Goal: Check status: Check status

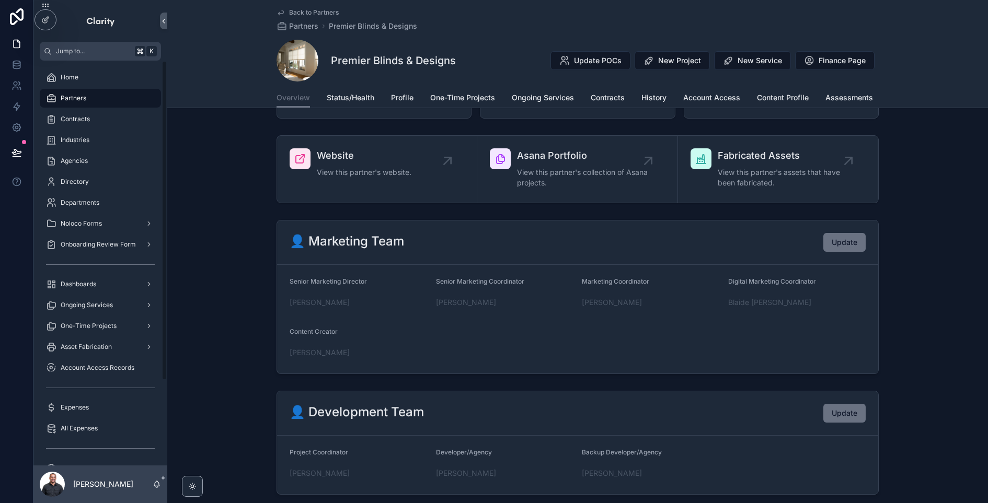
scroll to position [153, 0]
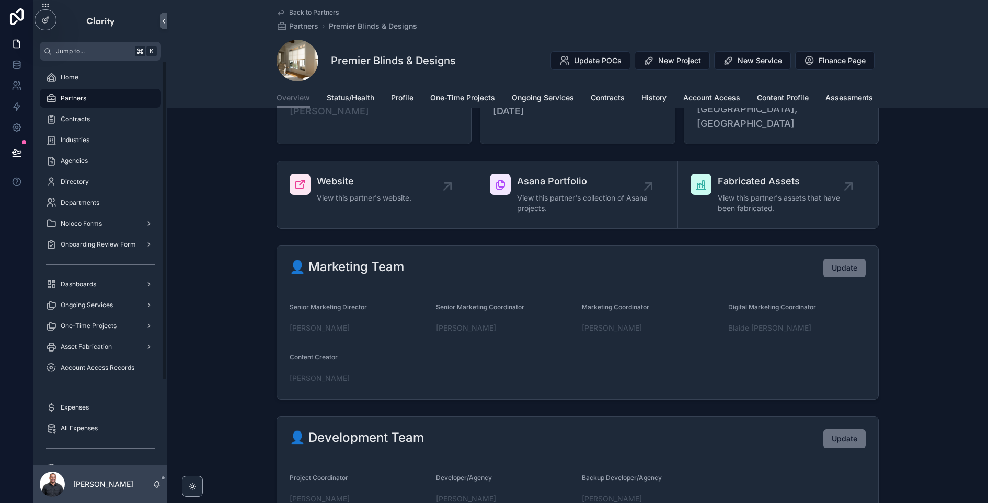
click at [91, 99] on div "Partners" at bounding box center [100, 98] width 109 height 17
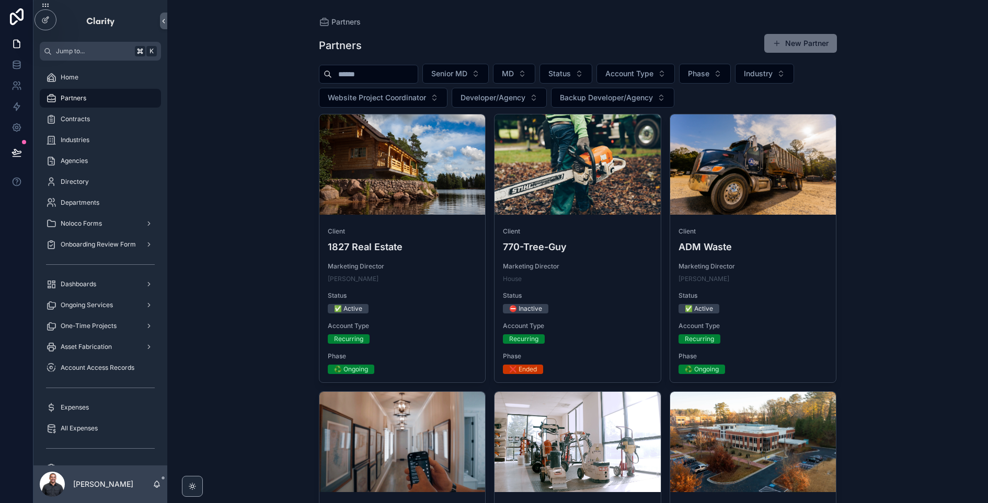
click at [401, 78] on input "scrollable content" at bounding box center [375, 74] width 86 height 15
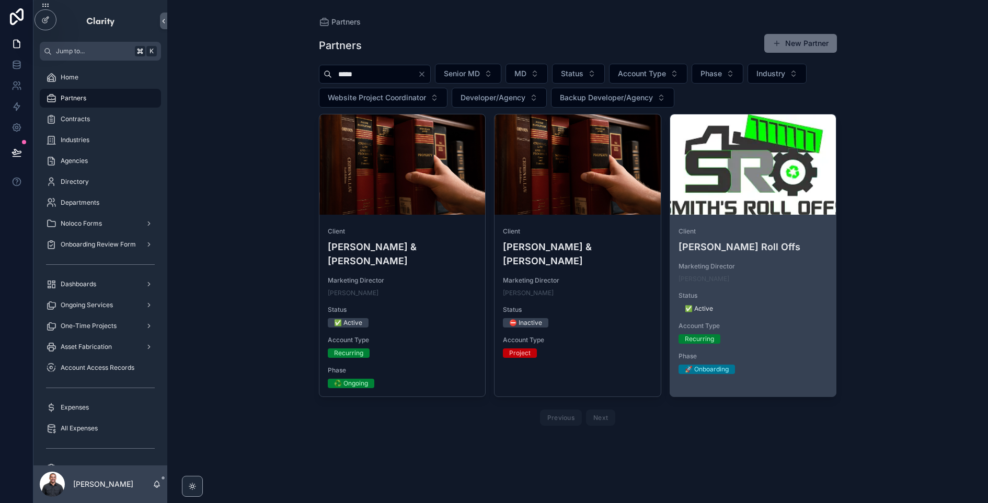
type input "*****"
click at [0, 0] on div "scrollable content" at bounding box center [0, 0] width 0 height 0
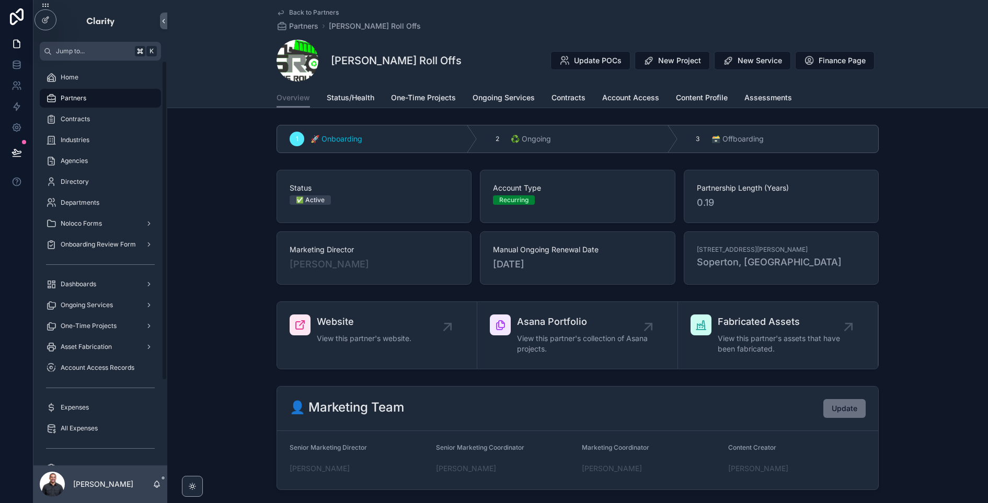
click at [120, 100] on div "Partners" at bounding box center [100, 98] width 109 height 17
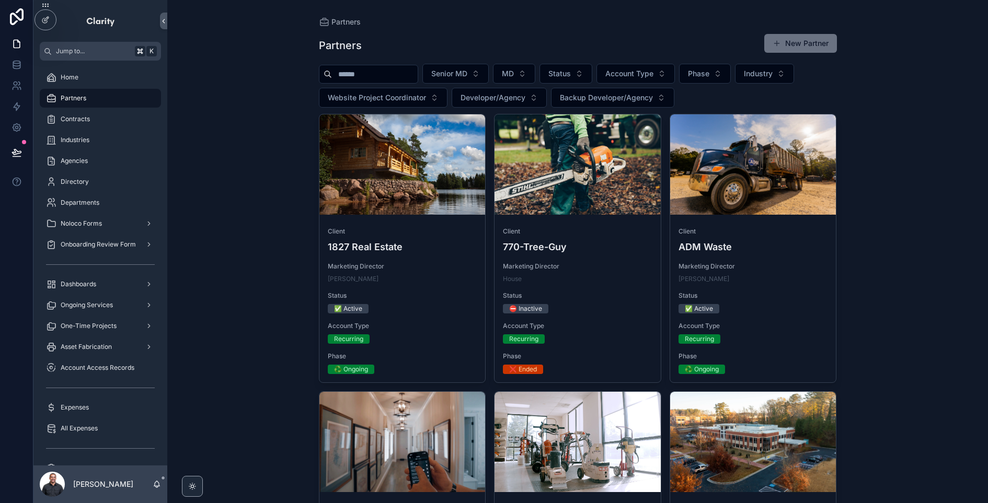
click at [361, 78] on input "scrollable content" at bounding box center [375, 74] width 86 height 15
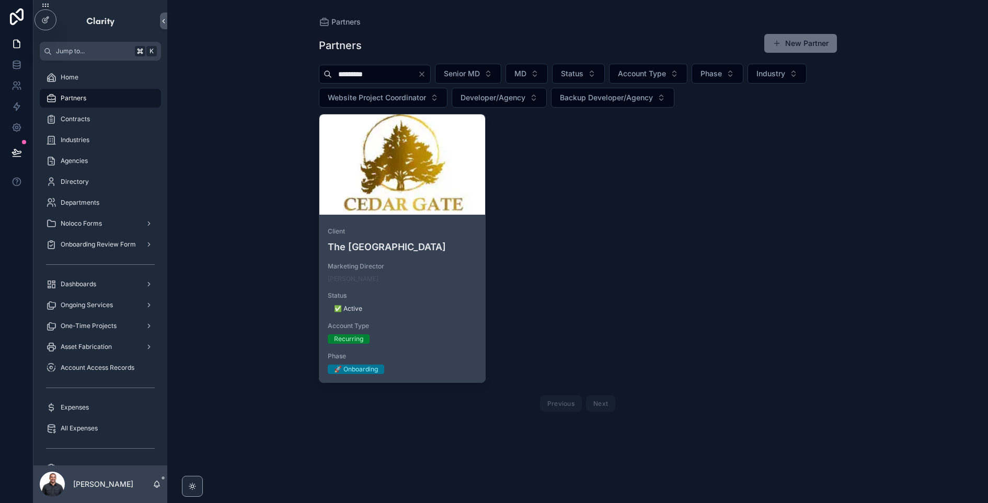
type input "*********"
click at [435, 201] on div "scrollable content" at bounding box center [402, 164] width 166 height 100
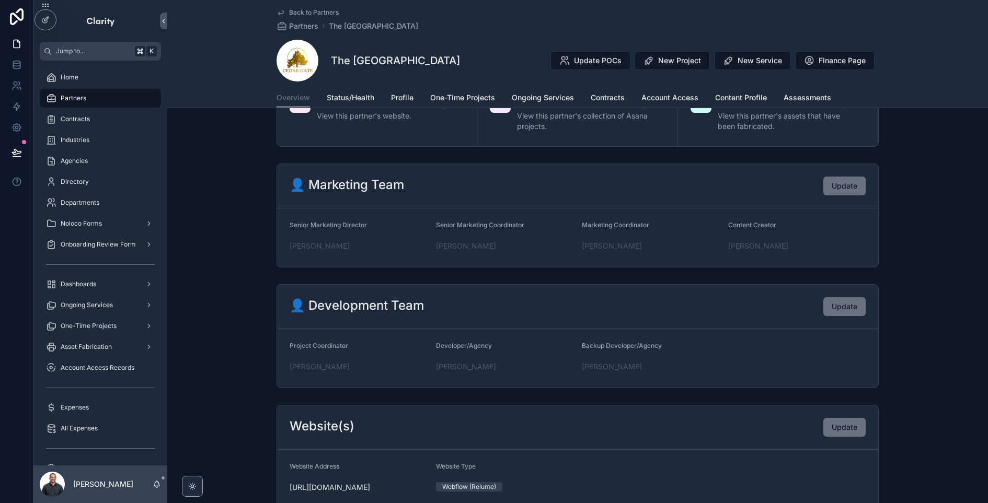
scroll to position [224, 0]
click at [100, 96] on div "Partners" at bounding box center [100, 98] width 109 height 17
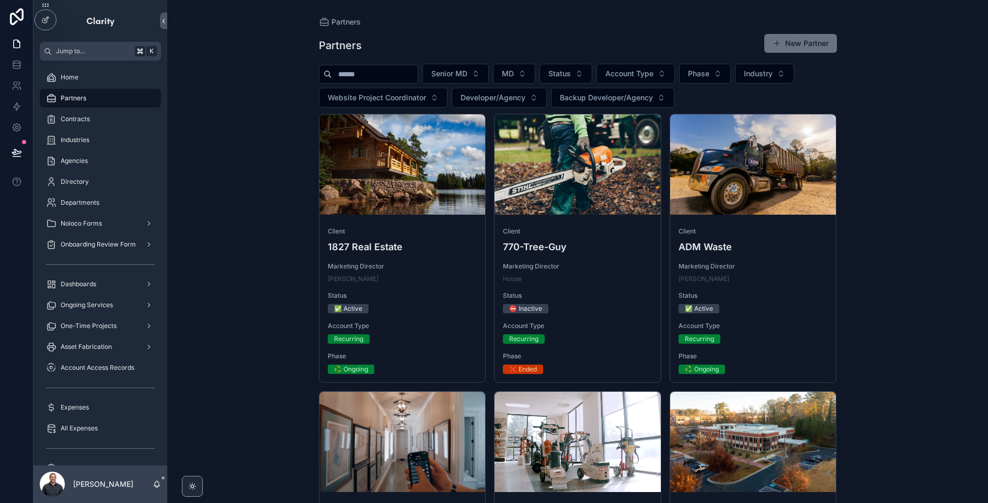
click at [370, 70] on input "scrollable content" at bounding box center [375, 74] width 86 height 15
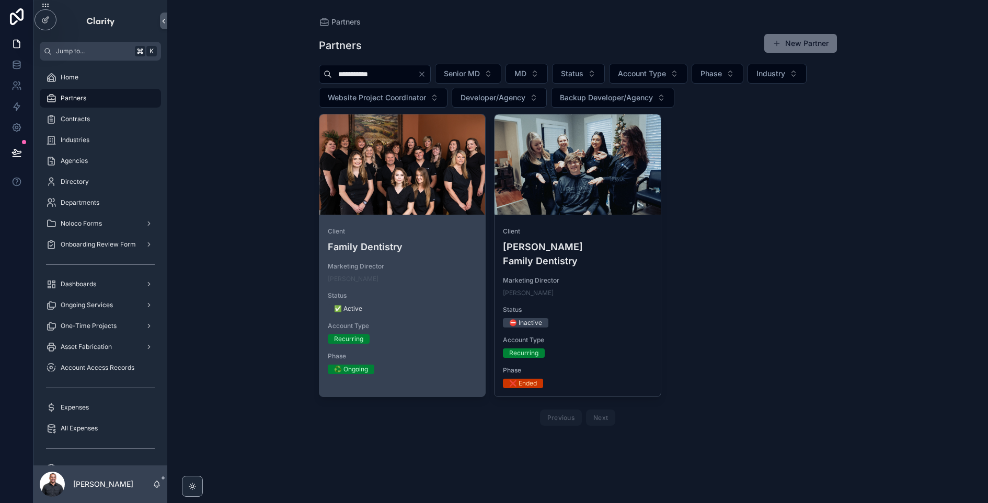
type input "**********"
click at [443, 217] on link "Client Family Dentistry Marketing Director [PERSON_NAME] Status ✅ Active Accoun…" at bounding box center [402, 255] width 167 height 283
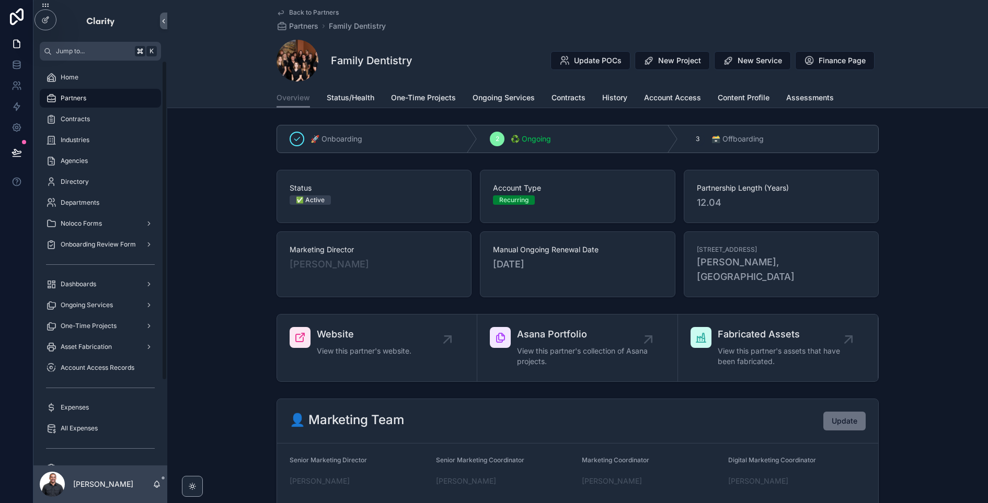
click at [87, 99] on div "Partners" at bounding box center [100, 98] width 109 height 17
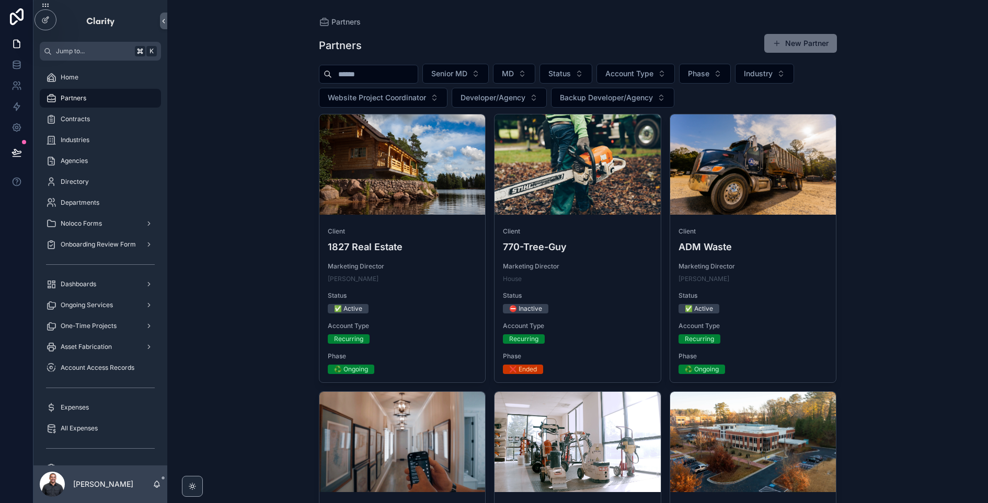
click at [396, 77] on input "scrollable content" at bounding box center [375, 74] width 86 height 15
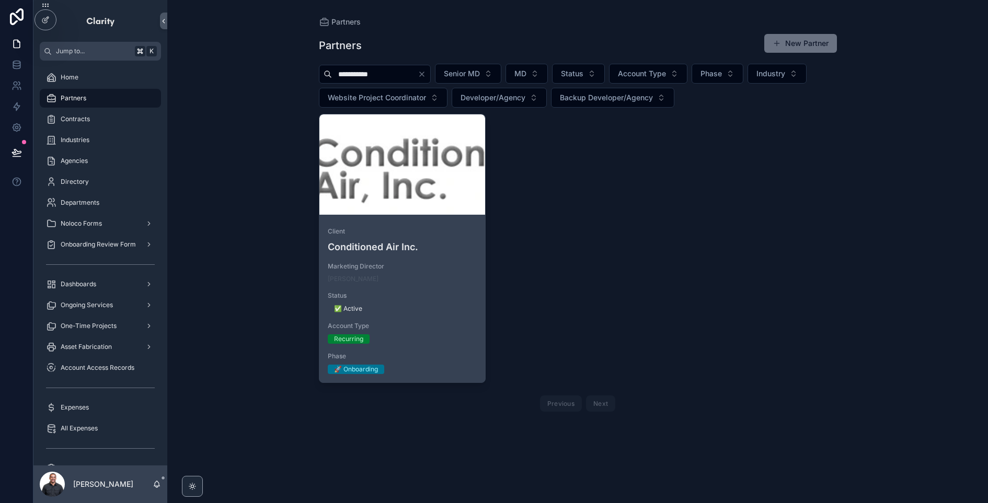
type input "**********"
click at [398, 175] on div "scrollable content" at bounding box center [402, 164] width 166 height 100
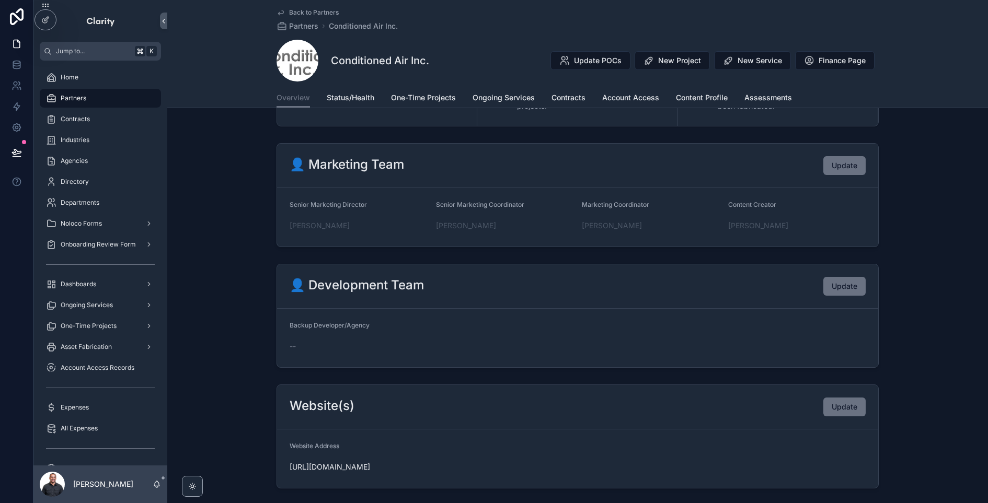
scroll to position [221, 0]
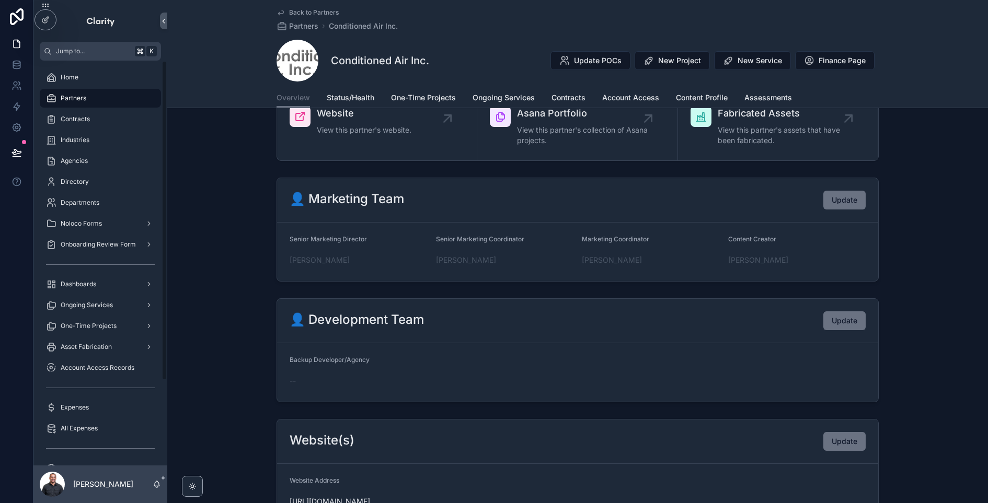
click at [73, 99] on span "Partners" at bounding box center [74, 98] width 26 height 8
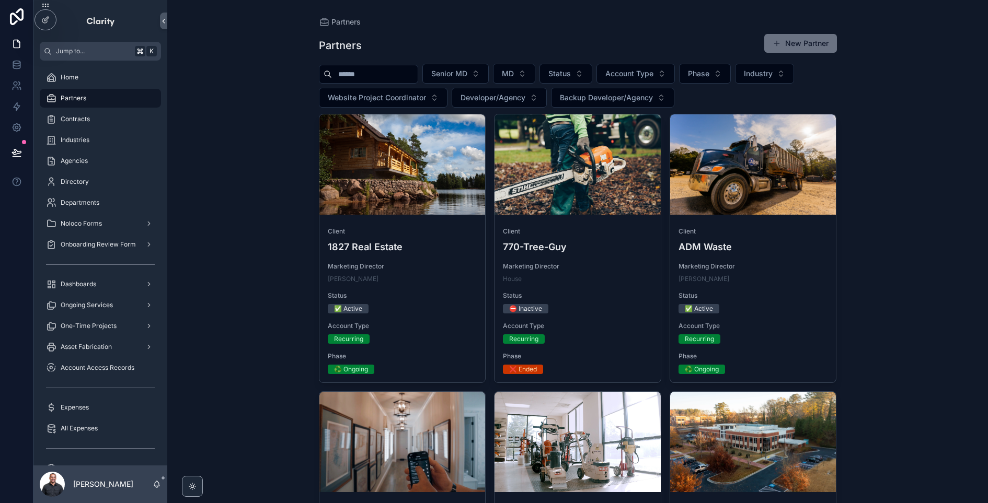
click at [381, 72] on input "scrollable content" at bounding box center [375, 74] width 86 height 15
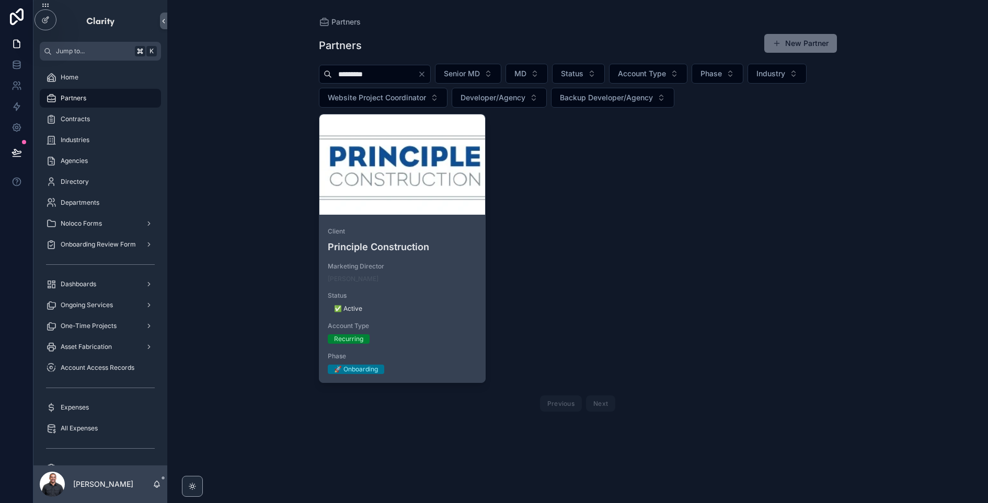
type input "*********"
click at [390, 215] on link "Client Principle Construction Marketing Director [PERSON_NAME] Status ✅ Active …" at bounding box center [402, 248] width 167 height 269
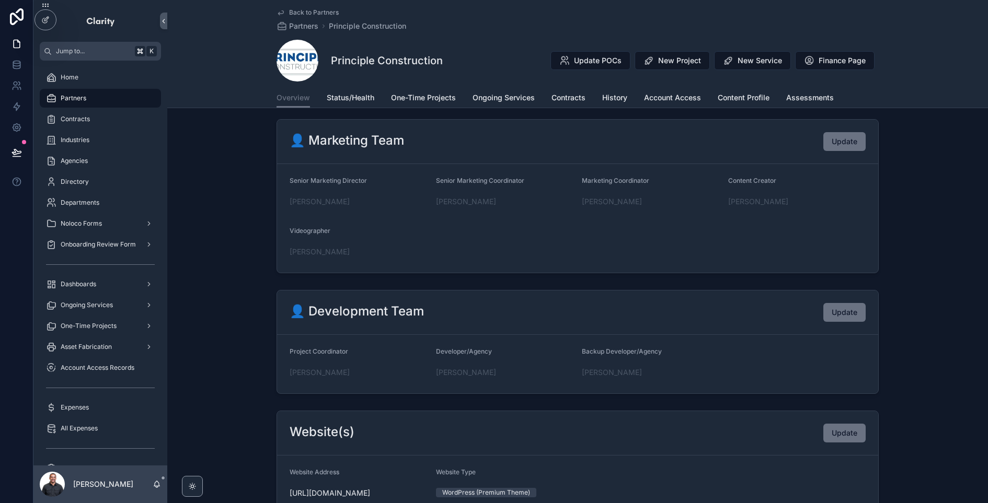
scroll to position [271, 0]
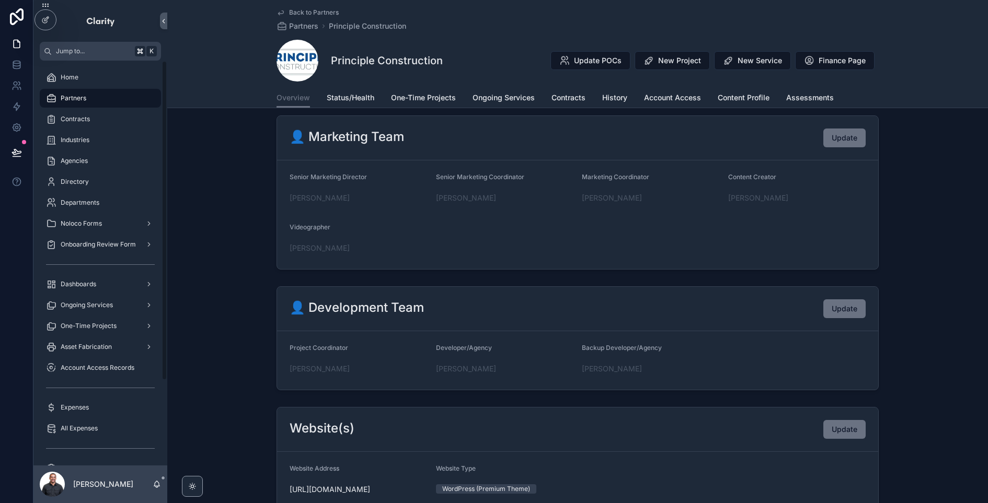
click at [138, 100] on div "Partners" at bounding box center [100, 98] width 109 height 17
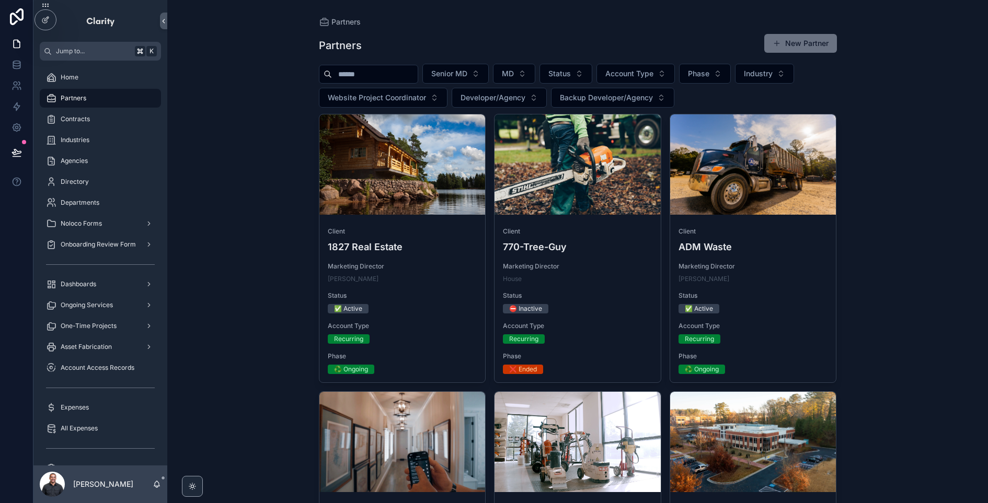
click at [390, 75] on input "scrollable content" at bounding box center [375, 74] width 86 height 15
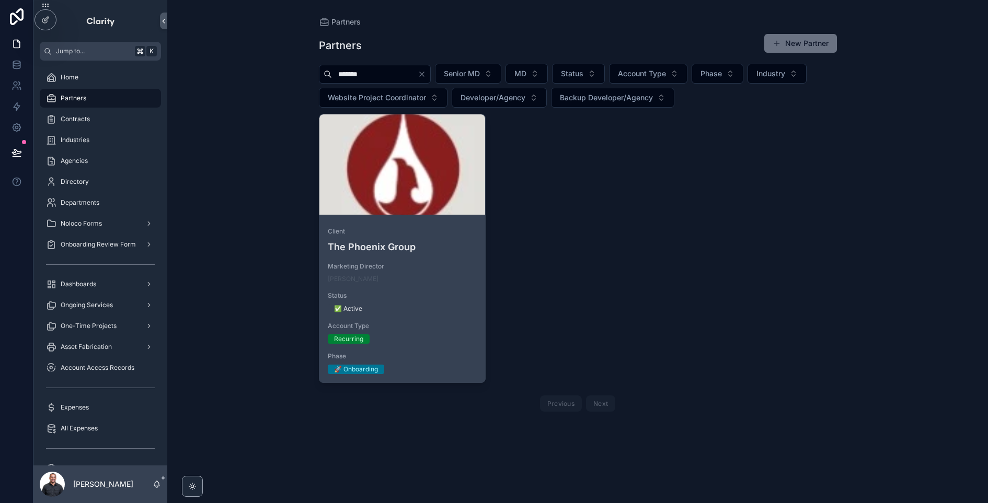
type input "*******"
click at [449, 185] on div "scrollable content" at bounding box center [402, 164] width 166 height 100
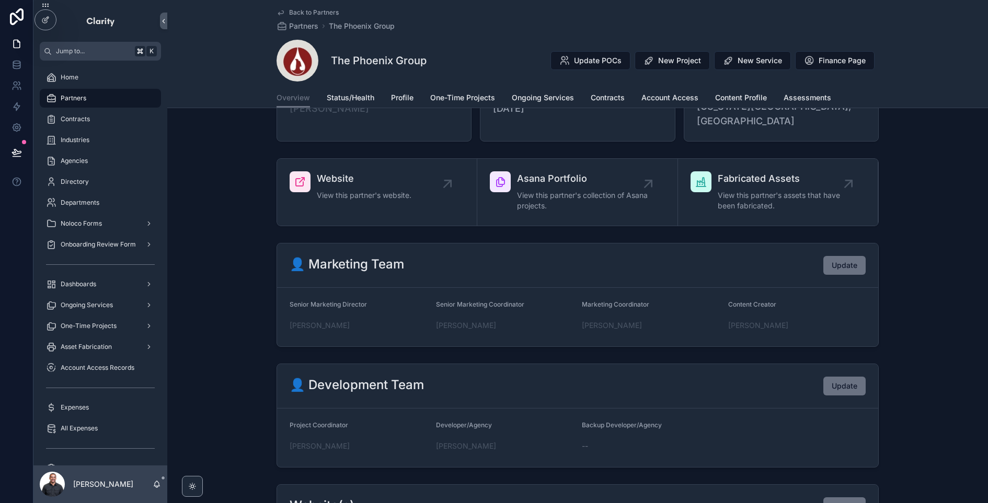
scroll to position [140, 0]
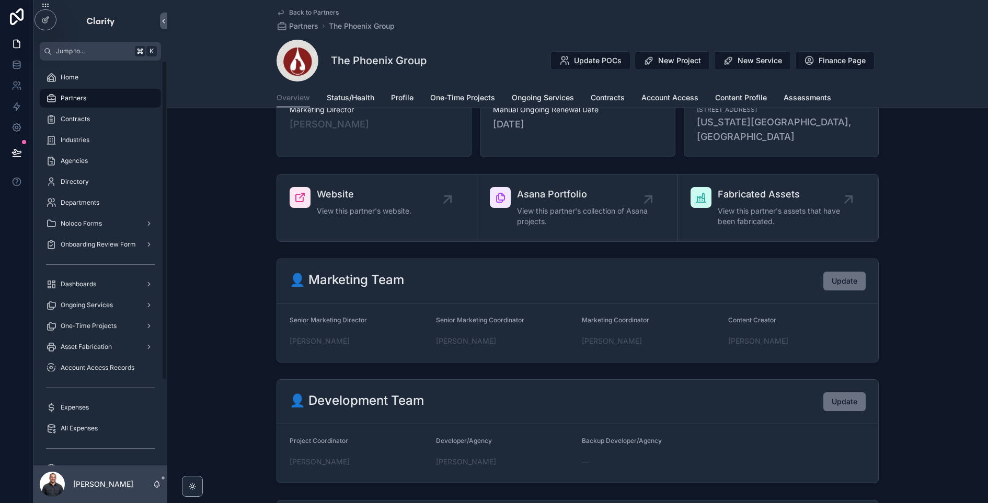
click at [93, 94] on div "Partners" at bounding box center [100, 98] width 109 height 17
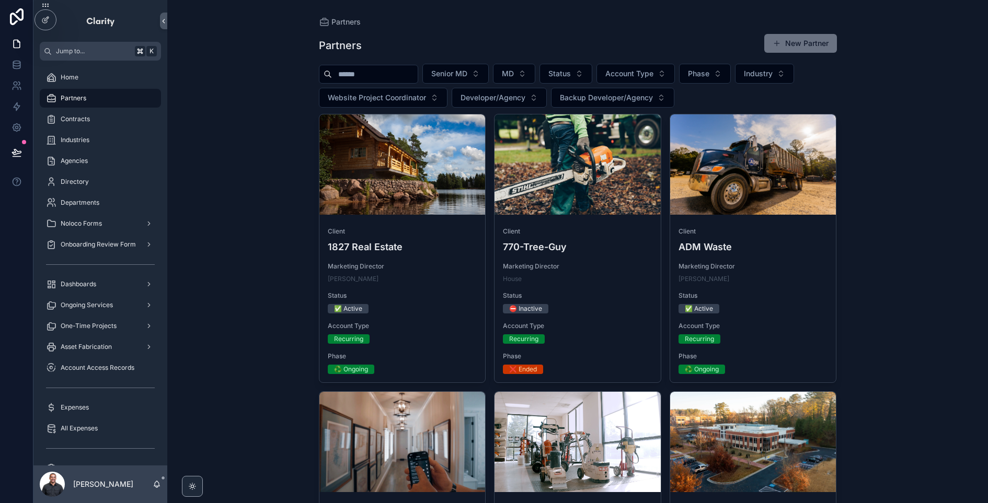
click at [365, 75] on input "scrollable content" at bounding box center [375, 74] width 86 height 15
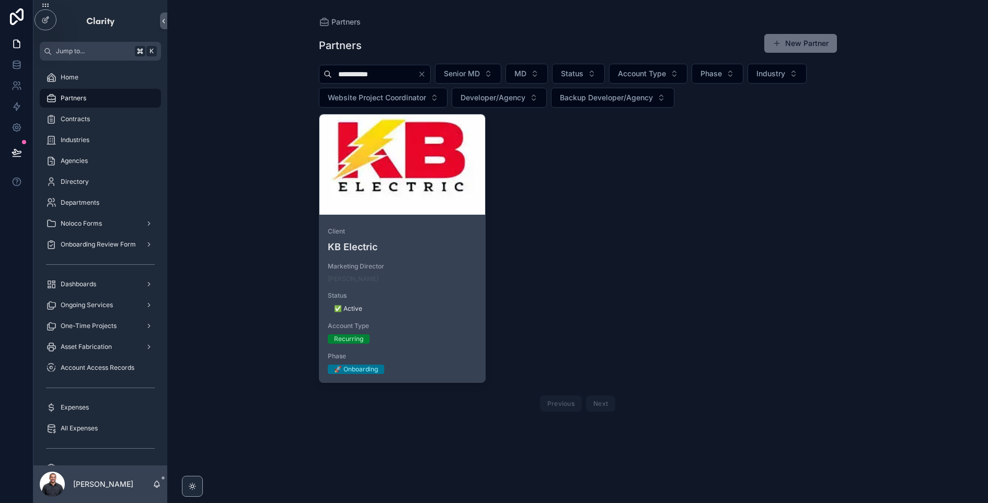
type input "**********"
click at [445, 197] on div "scrollable content" at bounding box center [402, 164] width 166 height 100
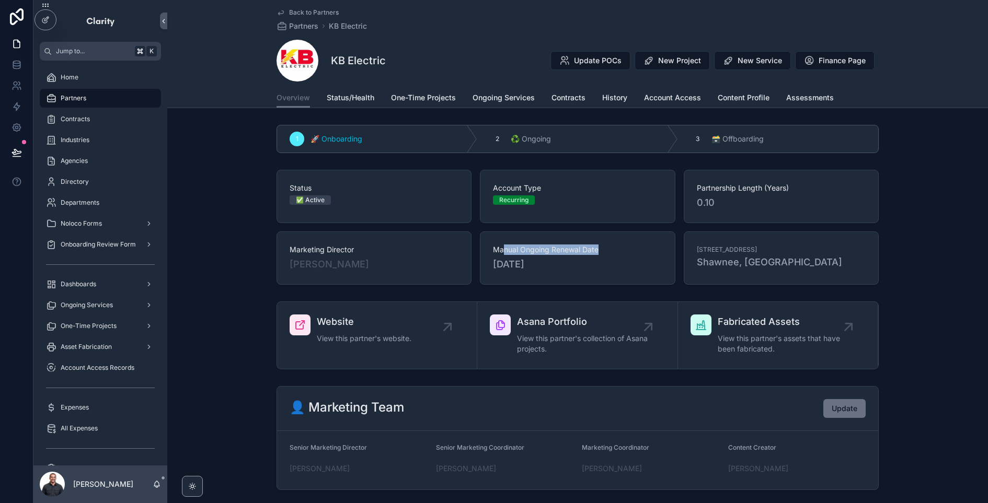
drag, startPoint x: 503, startPoint y: 250, endPoint x: 599, endPoint y: 249, distance: 96.7
click at [599, 249] on span "Manual Ongoing Renewal Date" at bounding box center [577, 250] width 169 height 10
click at [583, 263] on span "[DATE]" at bounding box center [577, 264] width 169 height 15
click at [82, 99] on span "Partners" at bounding box center [74, 98] width 26 height 8
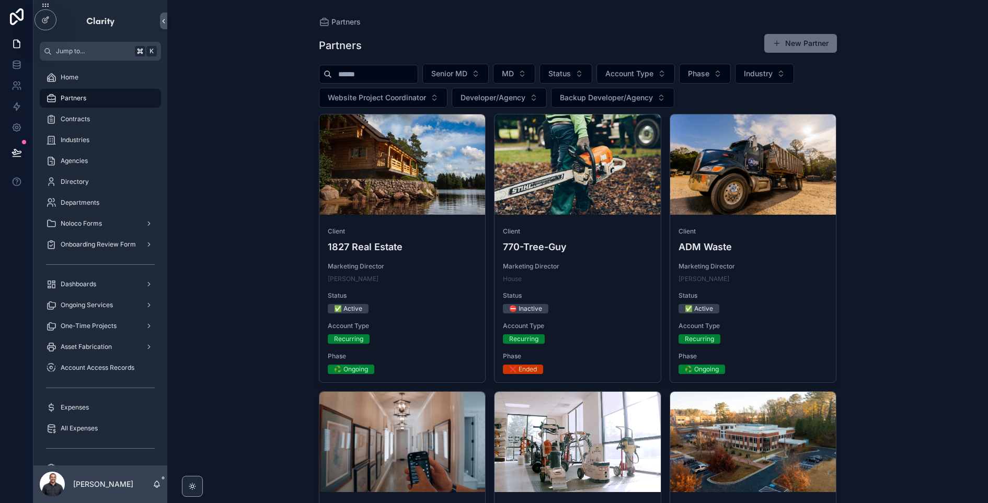
click at [397, 74] on input "scrollable content" at bounding box center [375, 74] width 86 height 15
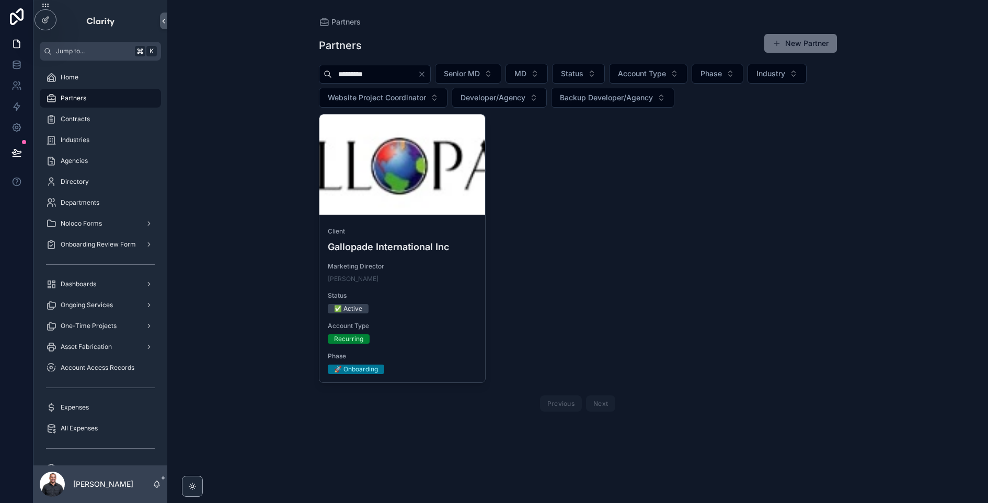
type input "*********"
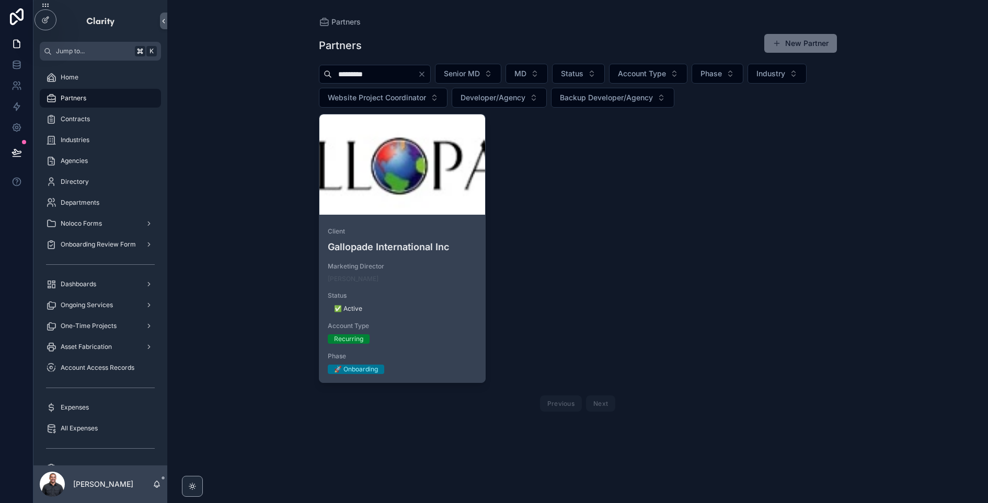
click at [353, 189] on div "scrollable content" at bounding box center [402, 164] width 166 height 100
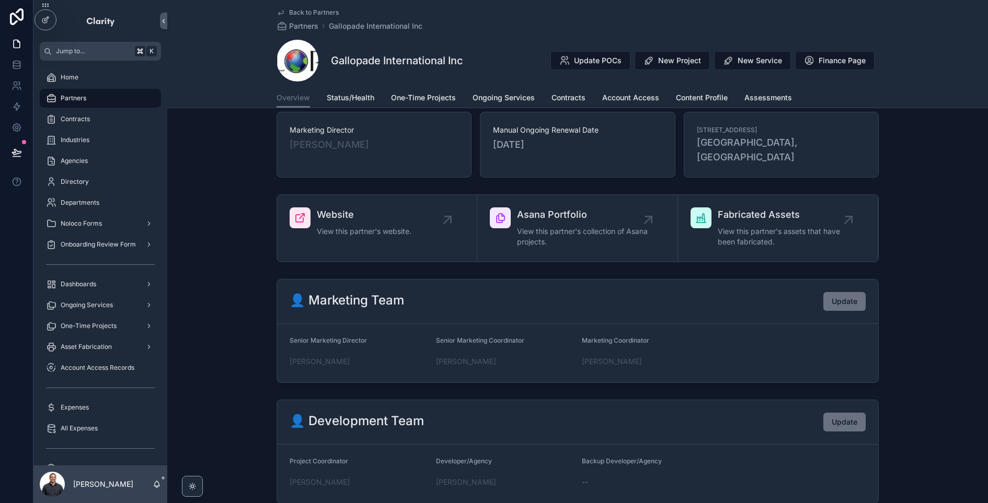
scroll to position [120, 0]
click at [102, 104] on div "Partners" at bounding box center [100, 98] width 109 height 17
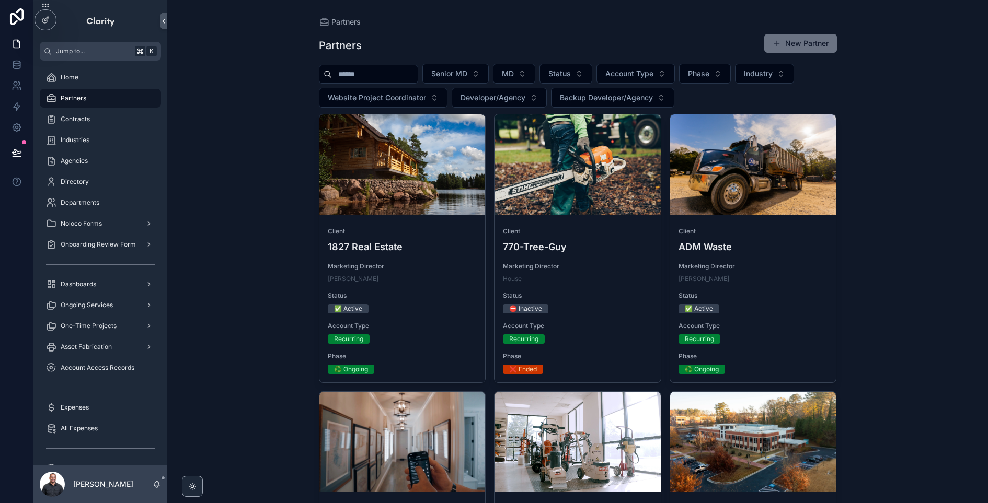
click at [371, 78] on input "scrollable content" at bounding box center [375, 74] width 86 height 15
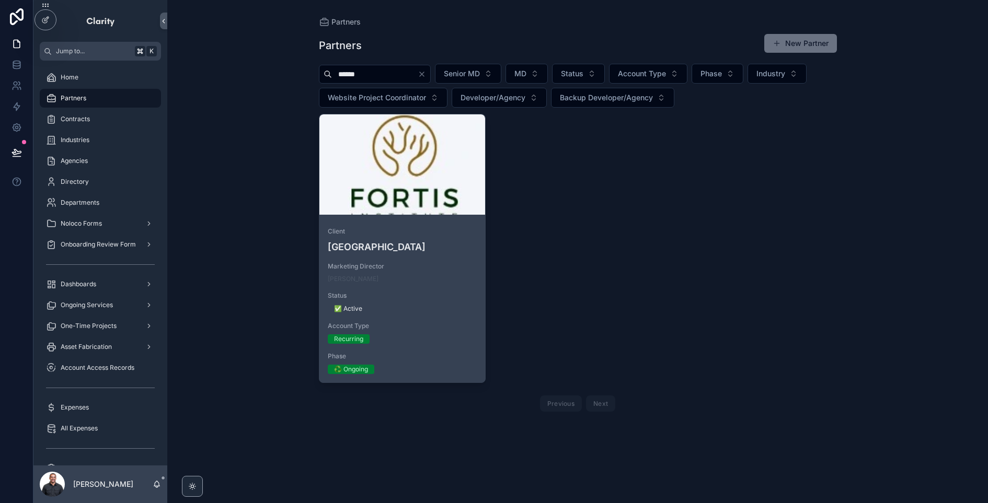
type input "******"
click at [414, 227] on span "Client" at bounding box center [402, 231] width 149 height 8
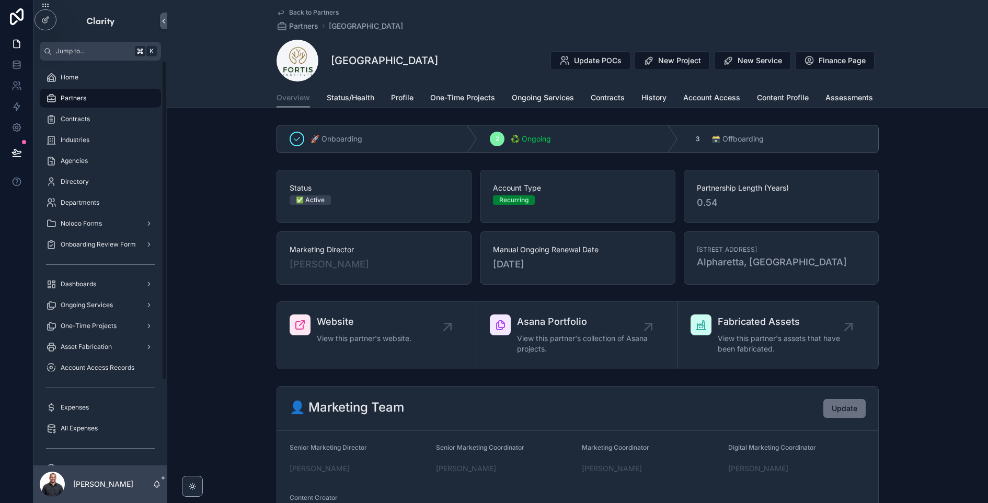
click at [110, 98] on div "Partners" at bounding box center [100, 98] width 109 height 17
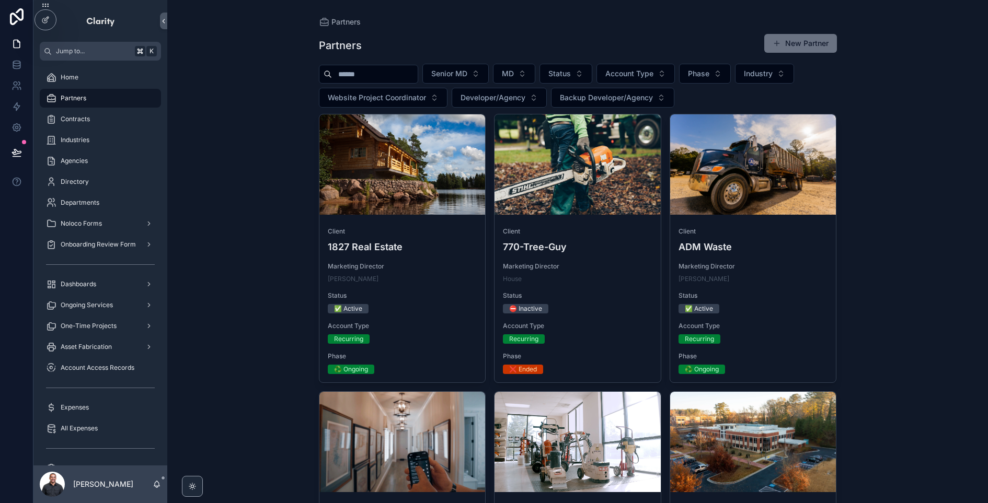
click at [371, 78] on input "scrollable content" at bounding box center [375, 74] width 86 height 15
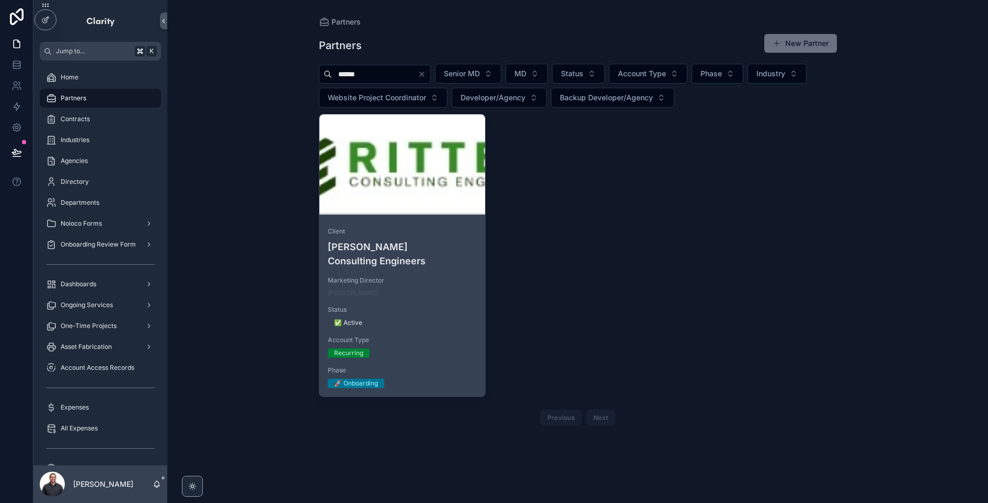
type input "******"
click at [395, 175] on div "scrollable content" at bounding box center [402, 164] width 166 height 100
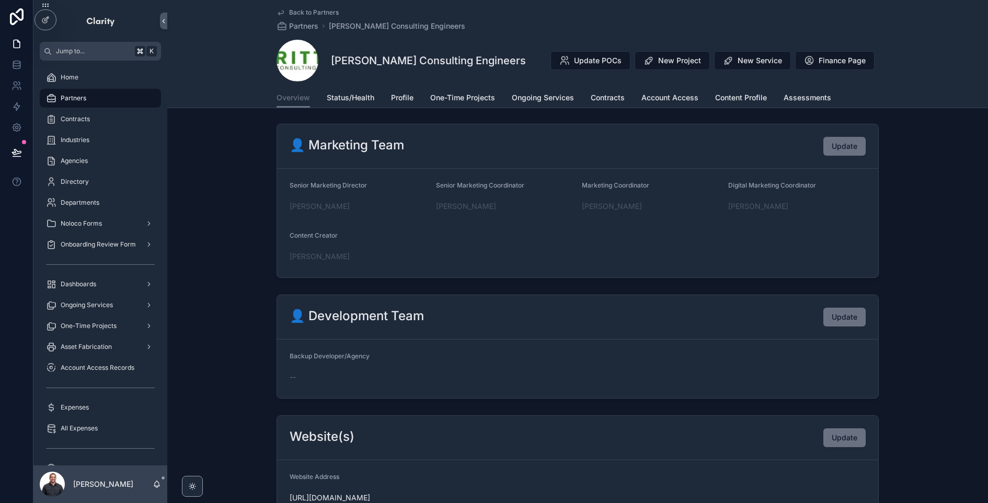
scroll to position [271, 0]
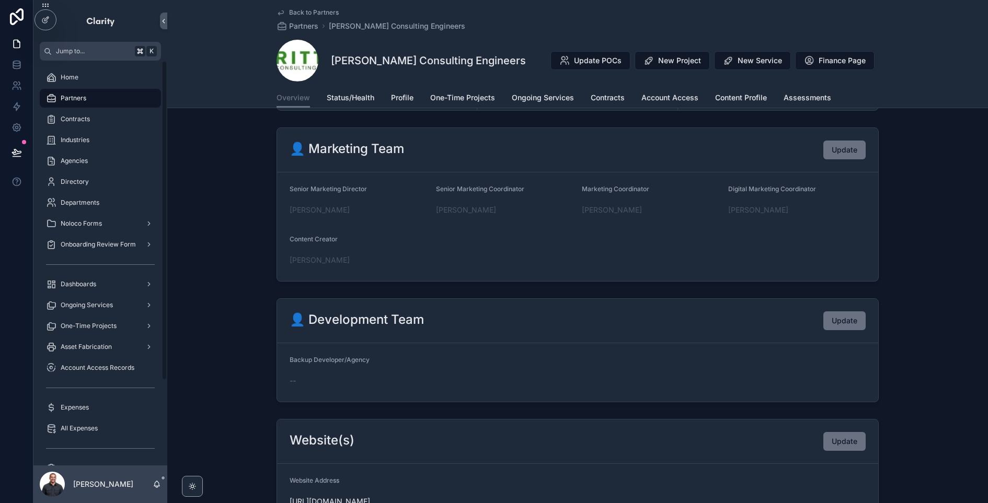
click at [108, 100] on div "Partners" at bounding box center [100, 98] width 109 height 17
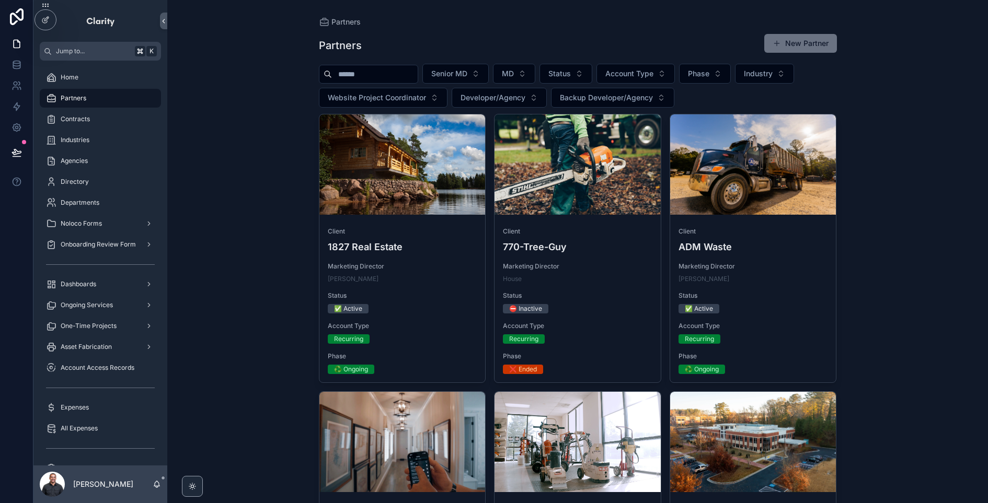
click at [368, 66] on div "scrollable content" at bounding box center [368, 74] width 99 height 19
click at [373, 73] on input "scrollable content" at bounding box center [375, 74] width 86 height 15
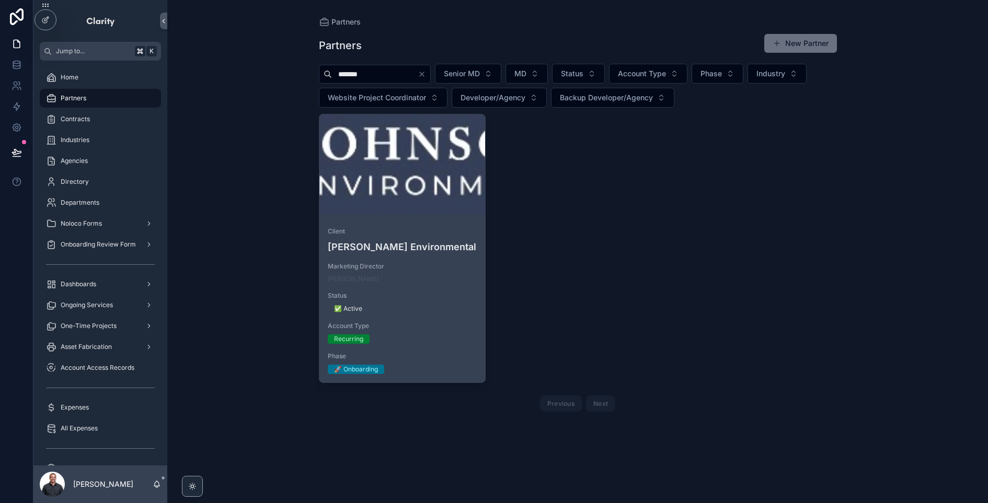
type input "*******"
click at [461, 206] on div "scrollable content" at bounding box center [402, 164] width 166 height 100
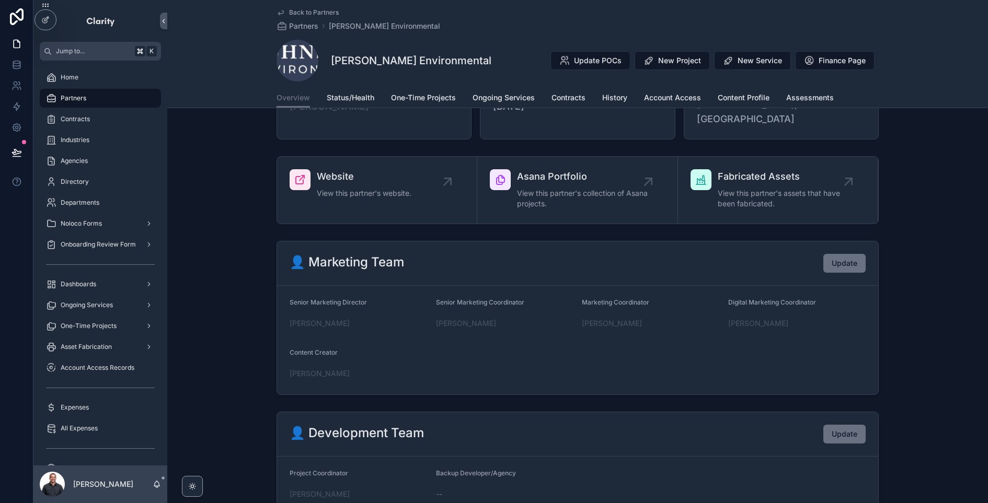
scroll to position [151, 0]
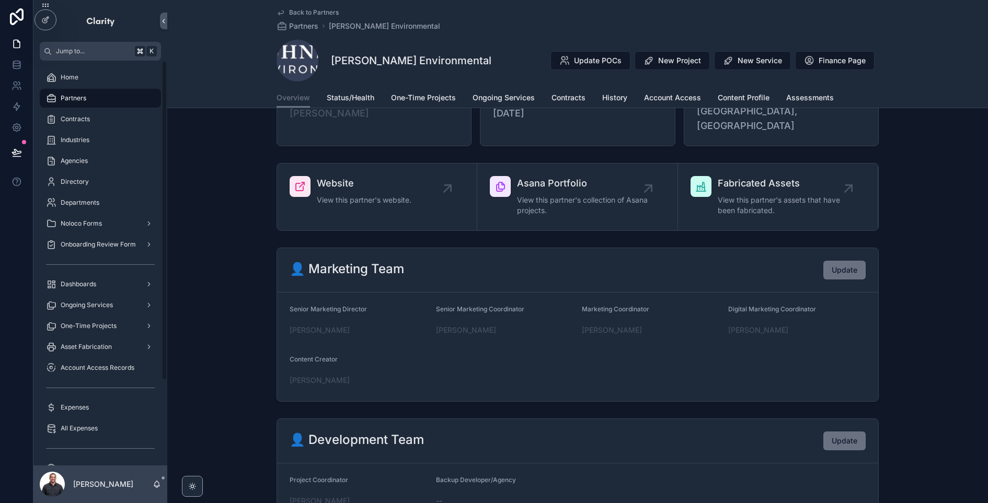
click at [80, 96] on span "Partners" at bounding box center [74, 98] width 26 height 8
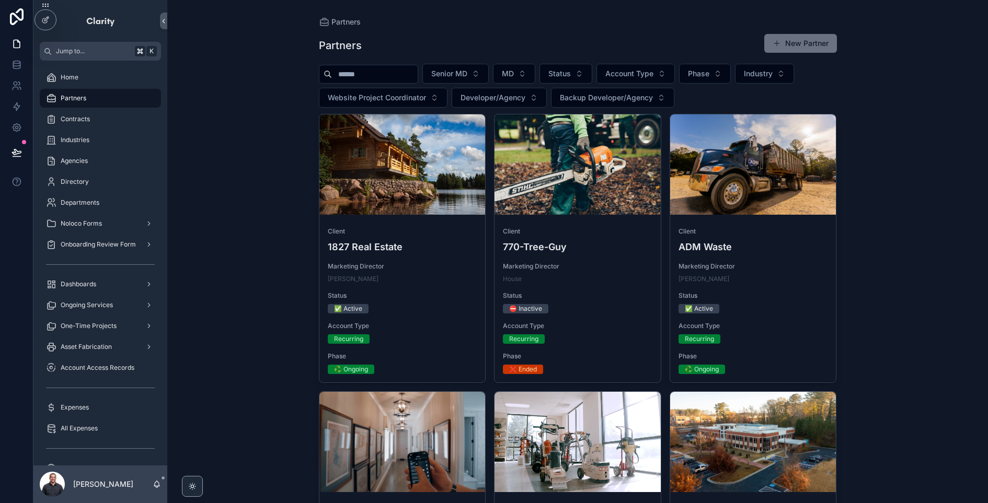
click at [389, 78] on input "scrollable content" at bounding box center [375, 74] width 86 height 15
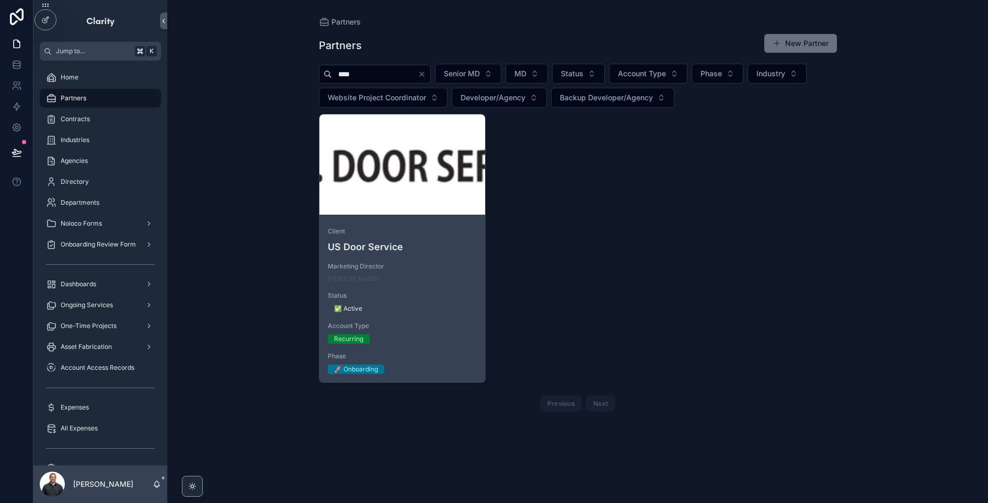
type input "****"
click at [446, 244] on h4 "US Door Service" at bounding box center [402, 247] width 149 height 14
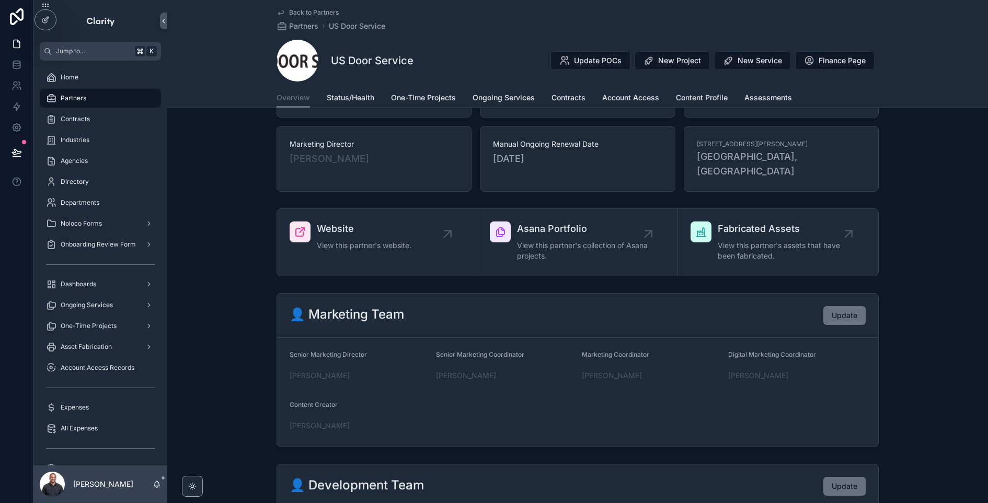
scroll to position [230, 0]
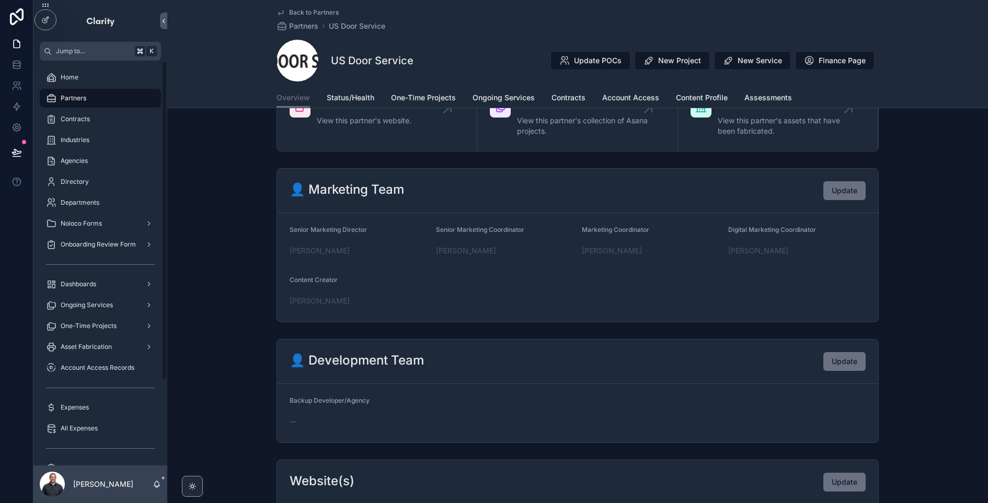
click at [111, 97] on div "Partners" at bounding box center [100, 98] width 109 height 17
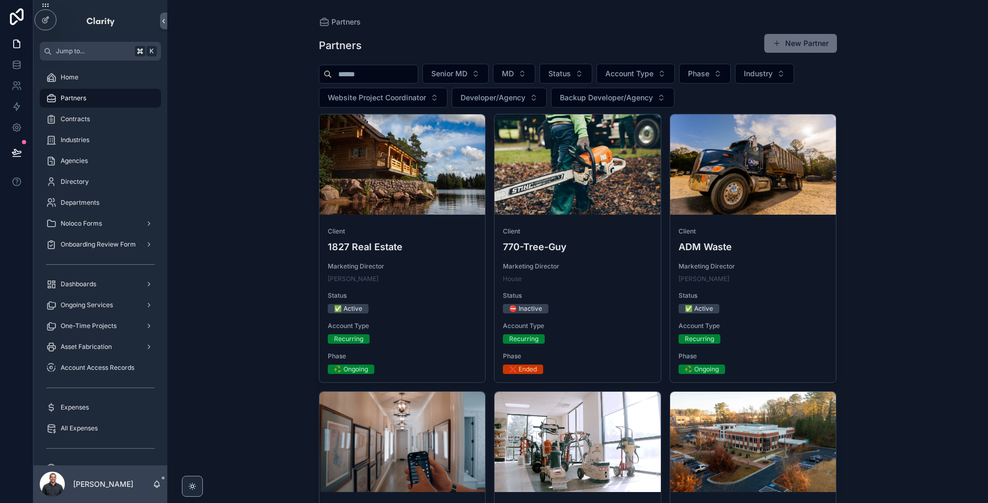
click at [368, 76] on input "scrollable content" at bounding box center [375, 74] width 86 height 15
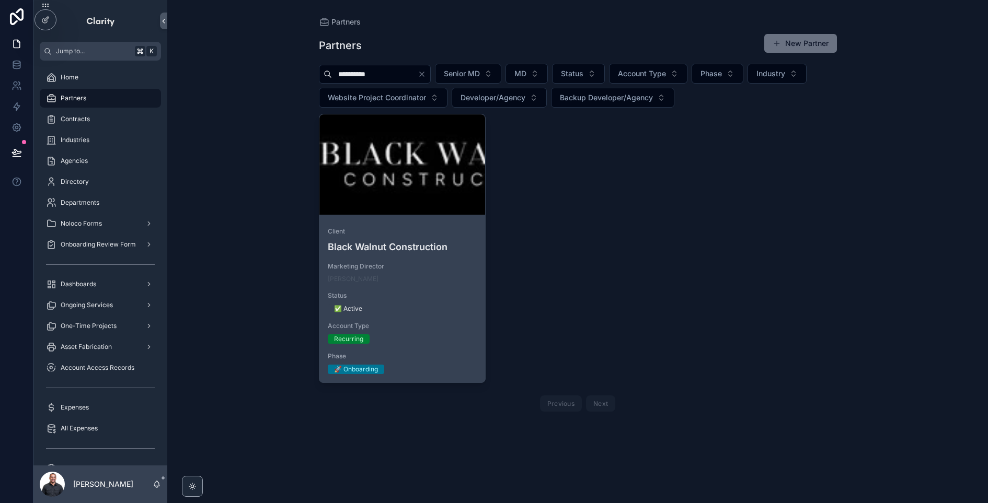
type input "**********"
click at [447, 220] on div "Client Black Walnut Construction Marketing Director [PERSON_NAME] Status ✅ Acti…" at bounding box center [402, 301] width 166 height 164
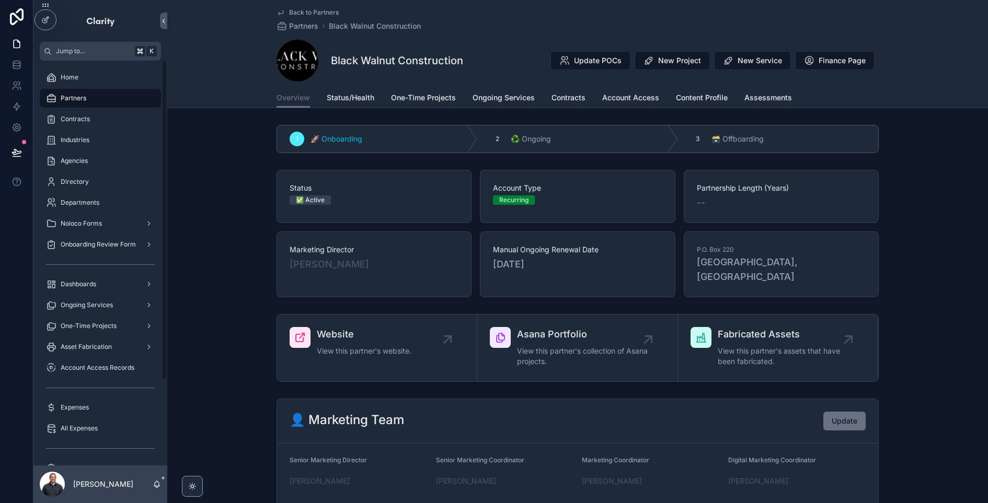
click at [94, 97] on div "Partners" at bounding box center [100, 98] width 109 height 17
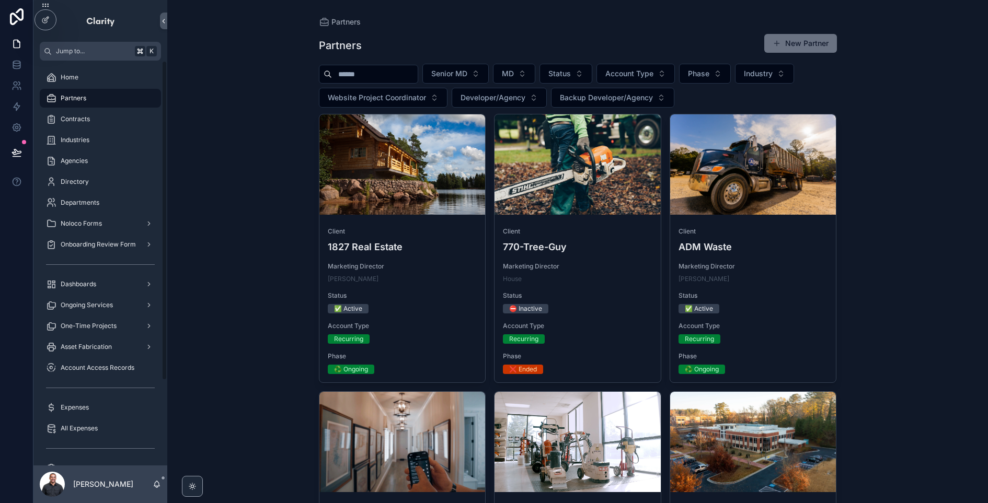
click at [393, 79] on input "scrollable content" at bounding box center [375, 74] width 86 height 15
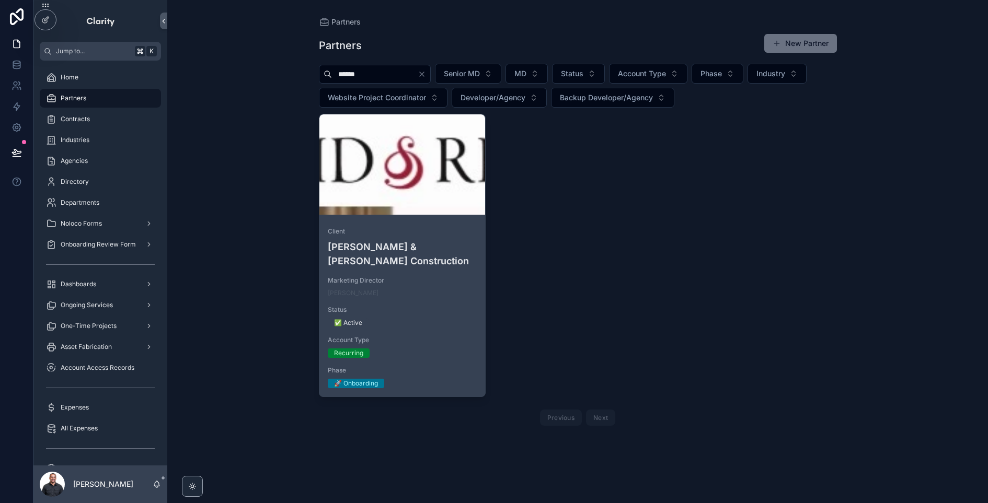
type input "******"
click at [375, 140] on div "scrollable content" at bounding box center [402, 164] width 166 height 100
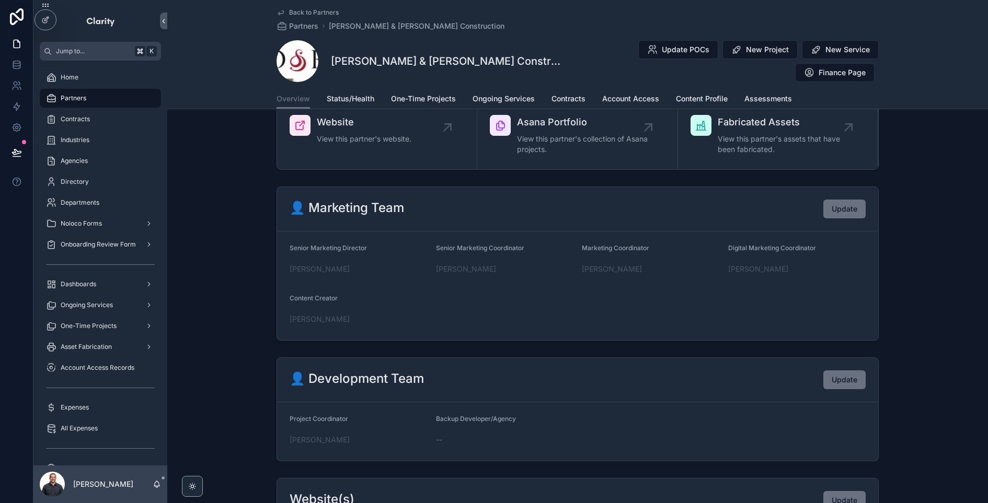
scroll to position [218, 0]
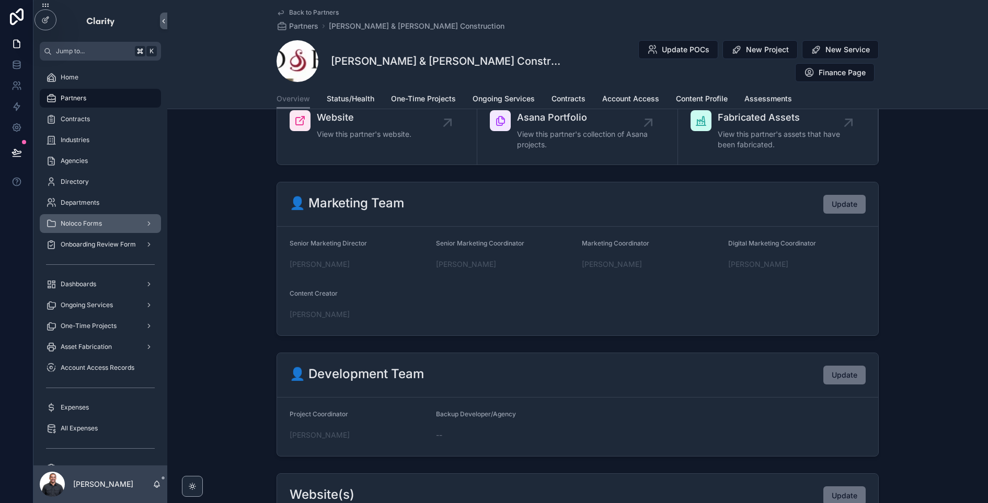
click at [105, 227] on div "Noloco Forms" at bounding box center [100, 223] width 109 height 17
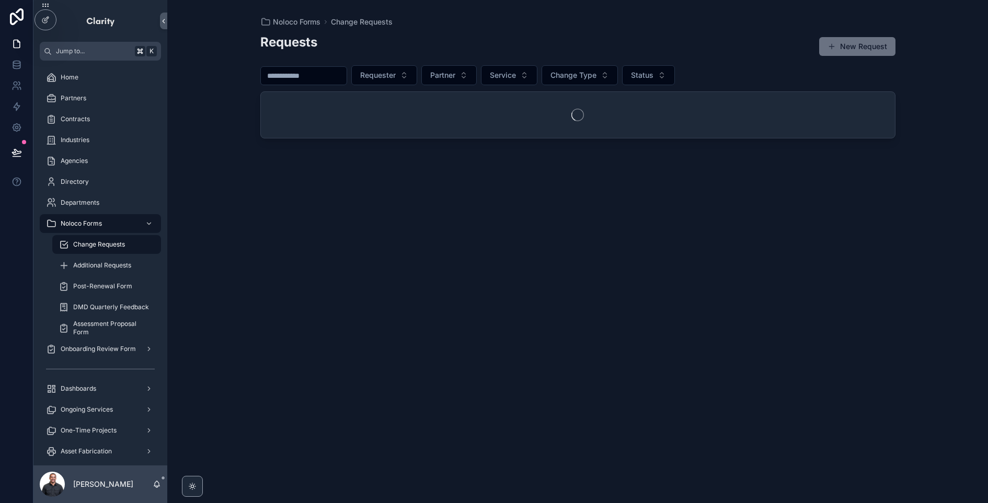
click at [101, 245] on span "Change Requests" at bounding box center [99, 244] width 52 height 8
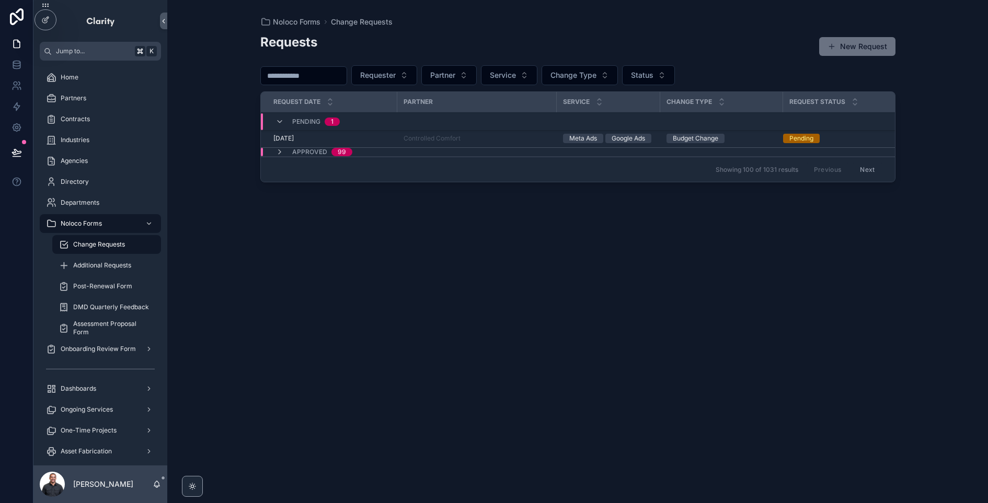
click at [377, 137] on div "[DATE] [DATE]" at bounding box center [332, 138] width 118 height 8
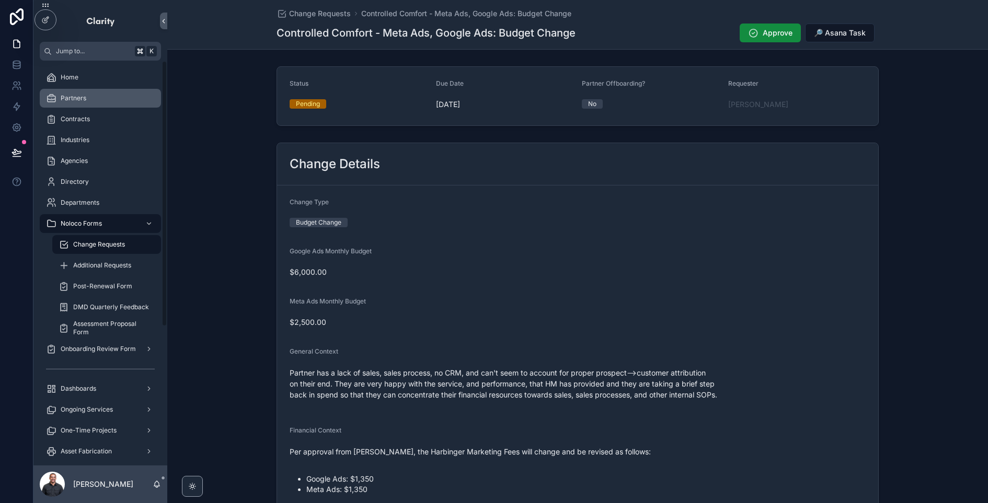
click at [99, 99] on div "Partners" at bounding box center [100, 98] width 109 height 17
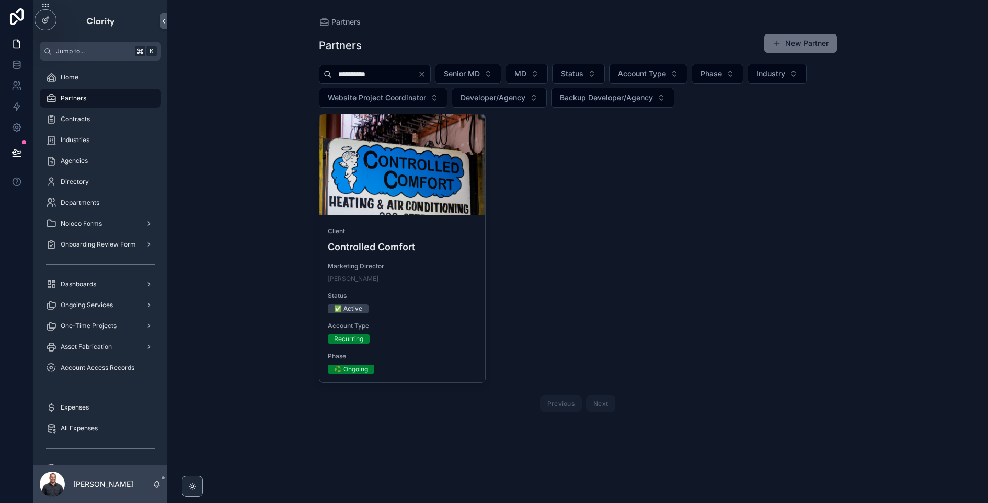
type input "**********"
click at [687, 216] on div "Client Controlled Comfort Marketing Director [PERSON_NAME] Status ✅ Active Acco…" at bounding box center [578, 265] width 518 height 302
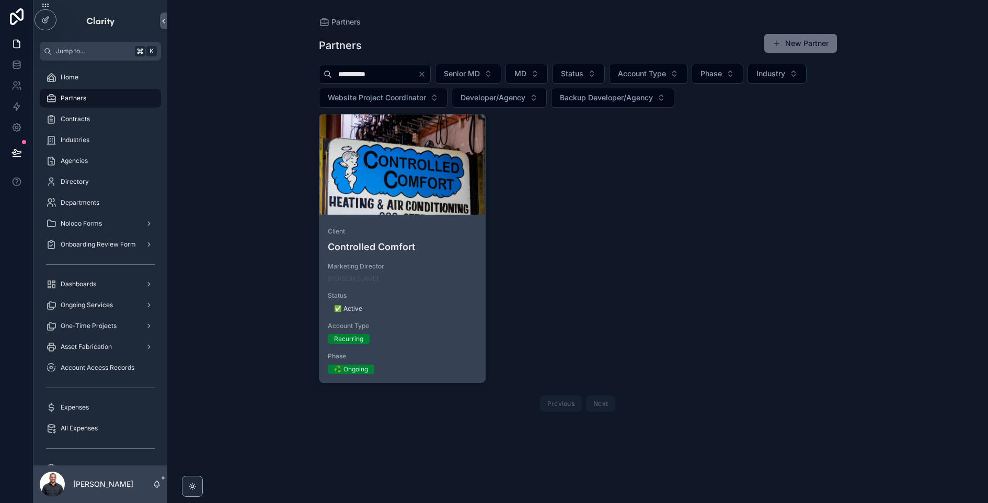
click at [0, 0] on div "scrollable content" at bounding box center [0, 0] width 0 height 0
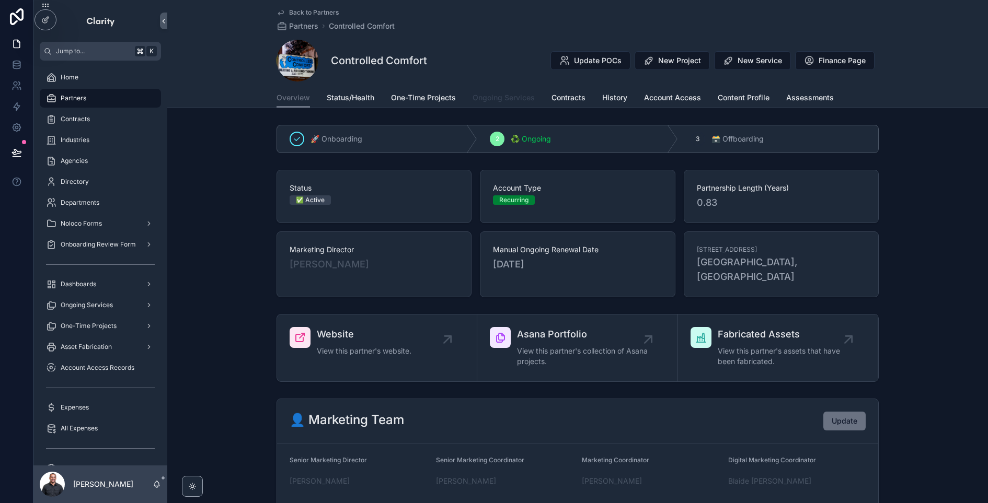
click at [491, 96] on span "Ongoing Services" at bounding box center [503, 97] width 62 height 10
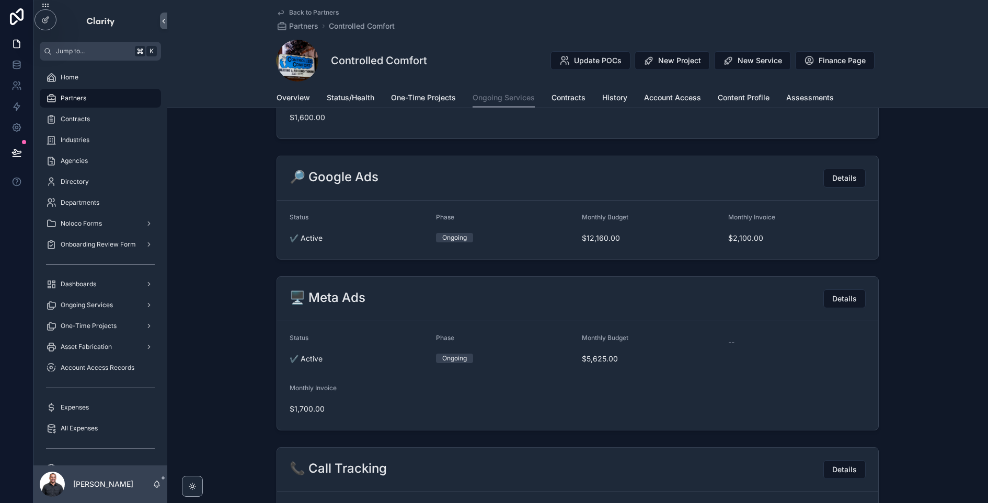
scroll to position [503, 0]
click at [106, 225] on div "Noloco Forms" at bounding box center [100, 223] width 109 height 17
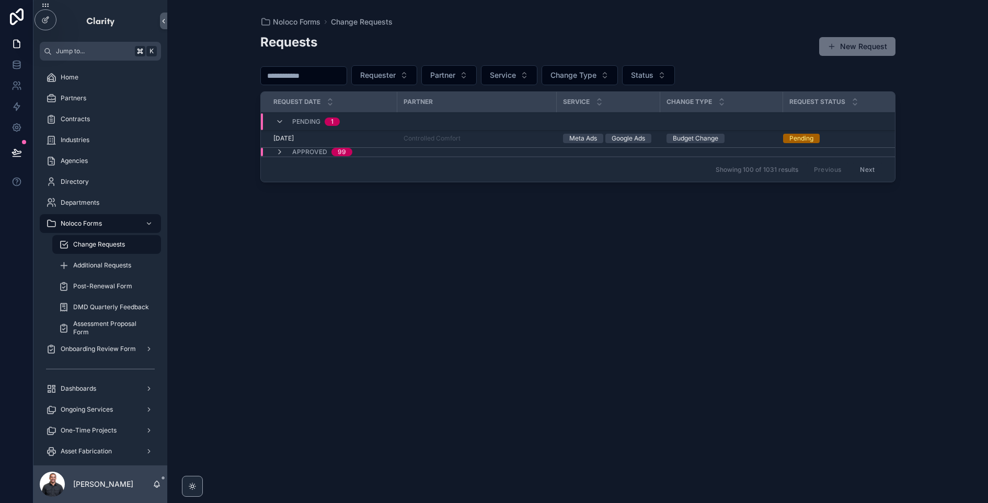
click at [107, 246] on span "Change Requests" at bounding box center [99, 244] width 52 height 8
click at [523, 140] on div "Controlled Comfort" at bounding box center [476, 138] width 147 height 8
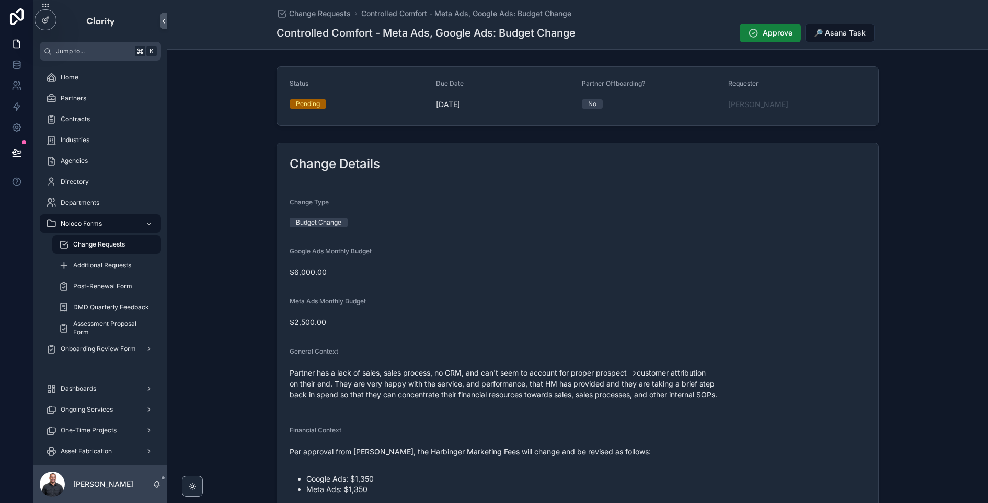
click at [768, 33] on span "Approve" at bounding box center [777, 33] width 30 height 10
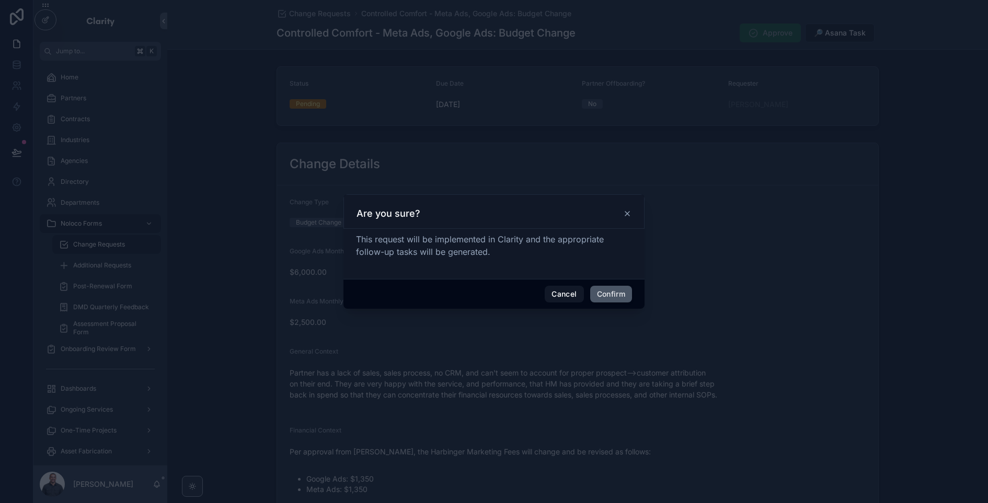
click at [608, 295] on button "Confirm" at bounding box center [611, 294] width 42 height 17
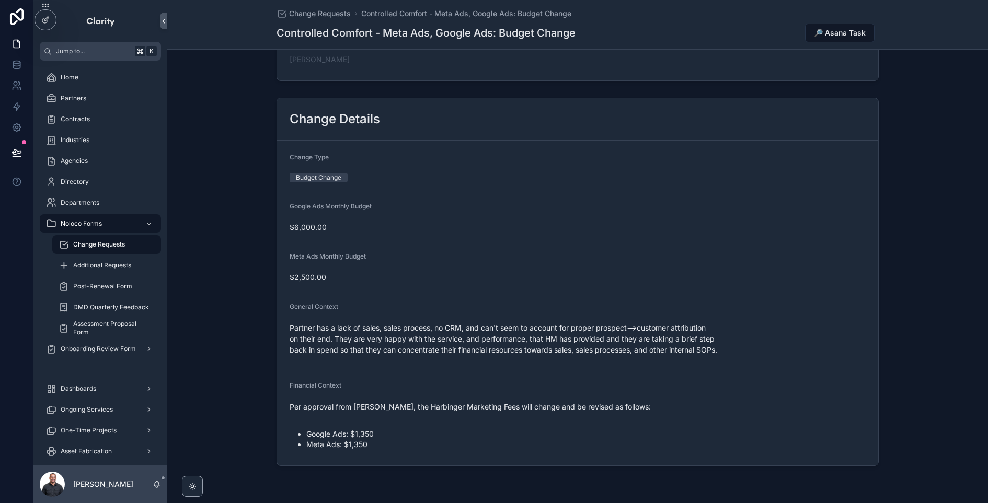
scroll to position [137, 0]
drag, startPoint x: 290, startPoint y: 227, endPoint x: 344, endPoint y: 229, distance: 53.9
click at [344, 229] on span "$6,000.00" at bounding box center [577, 228] width 576 height 10
copy span "$6,000.00"
drag, startPoint x: 334, startPoint y: 278, endPoint x: 270, endPoint y: 272, distance: 64.6
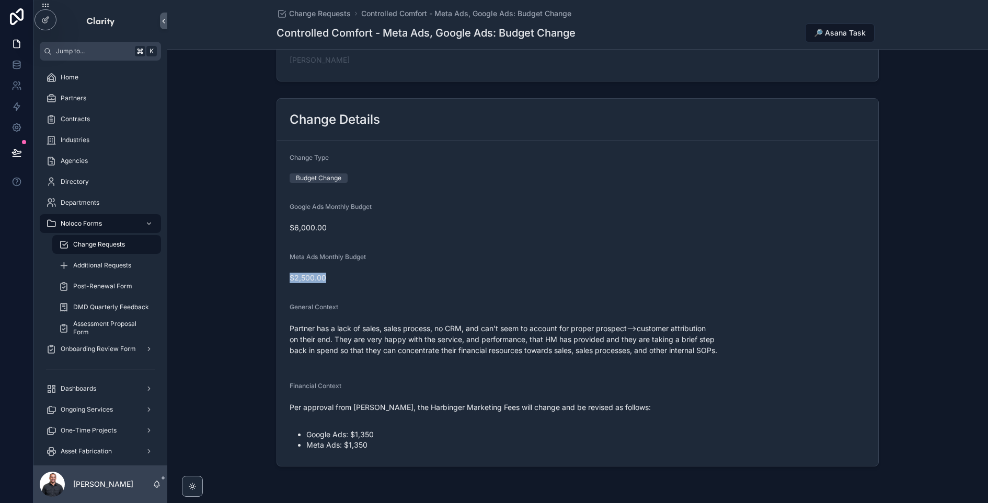
click at [270, 272] on div "Change Details Change Type Budget Change Google Ads Monthly Budget $6,000.00 Me…" at bounding box center [577, 282] width 820 height 377
copy span "$2,500.00"
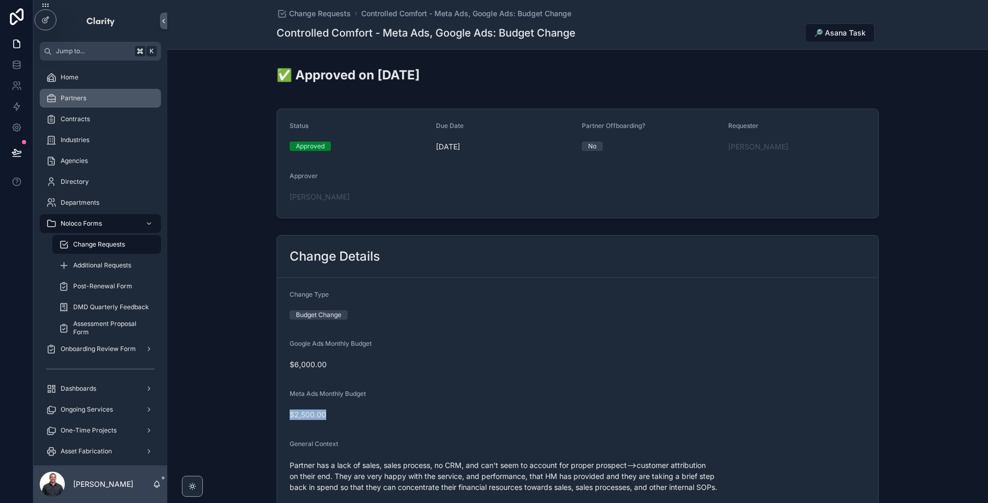
click at [98, 96] on div "Partners" at bounding box center [100, 98] width 109 height 17
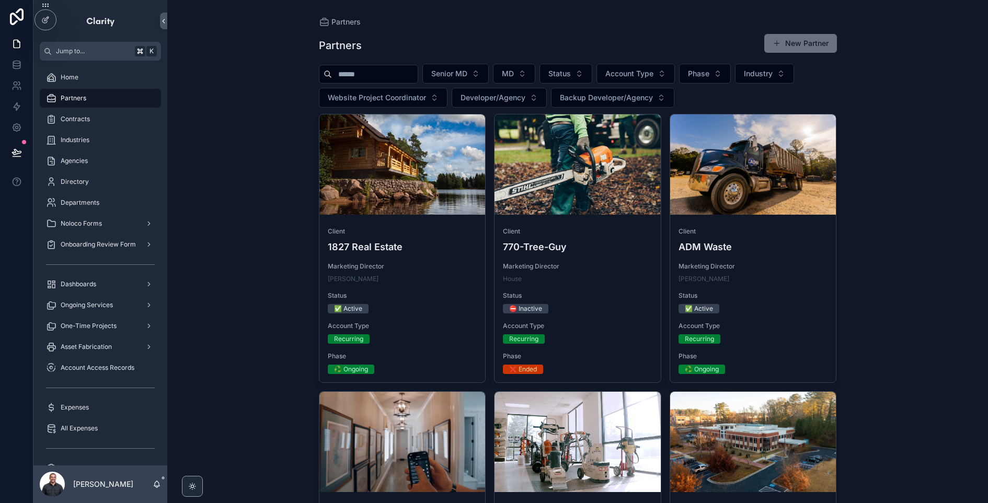
click at [415, 75] on input "scrollable content" at bounding box center [375, 74] width 86 height 15
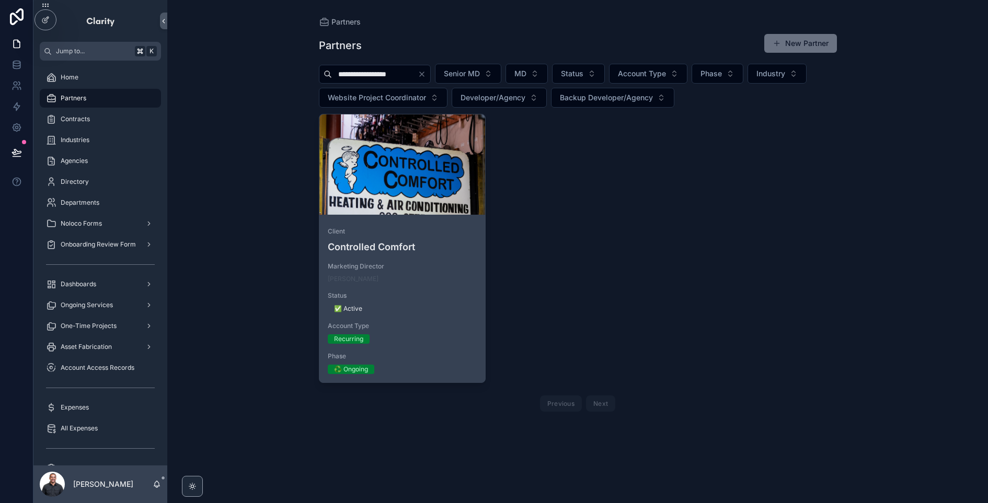
type input "**********"
click at [406, 191] on div "scrollable content" at bounding box center [402, 164] width 166 height 100
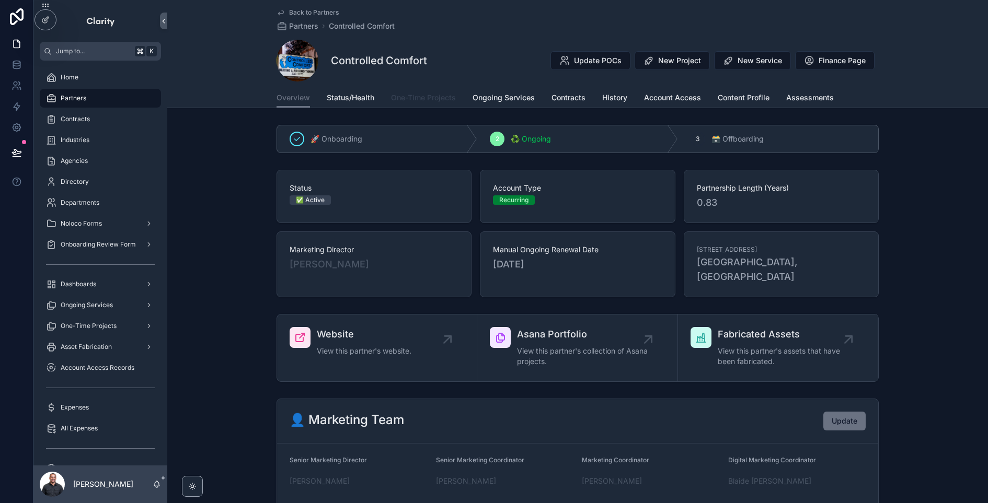
click at [434, 98] on span "One-Time Projects" at bounding box center [423, 97] width 65 height 10
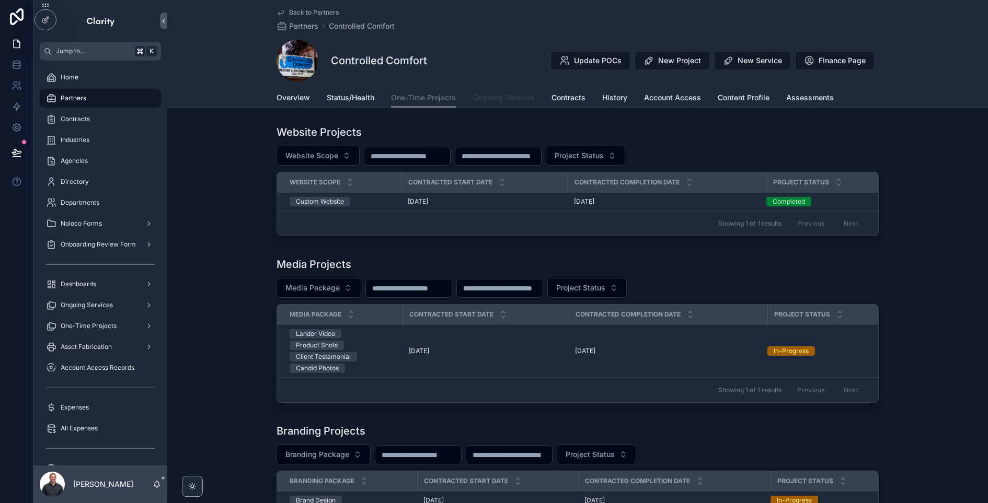
click at [476, 97] on span "Ongoing Services" at bounding box center [503, 97] width 62 height 10
